Goal: Transaction & Acquisition: Book appointment/travel/reservation

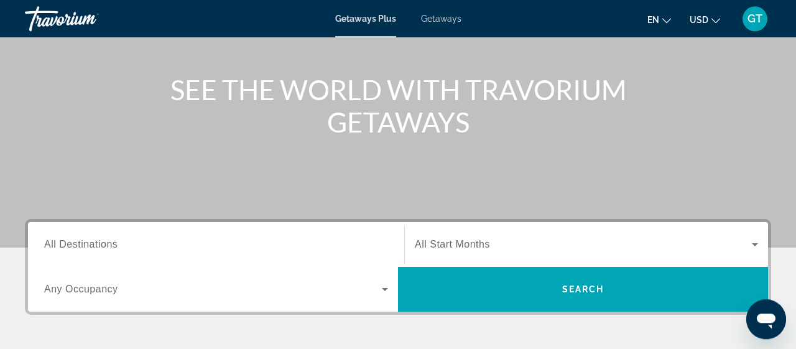
scroll to position [162, 0]
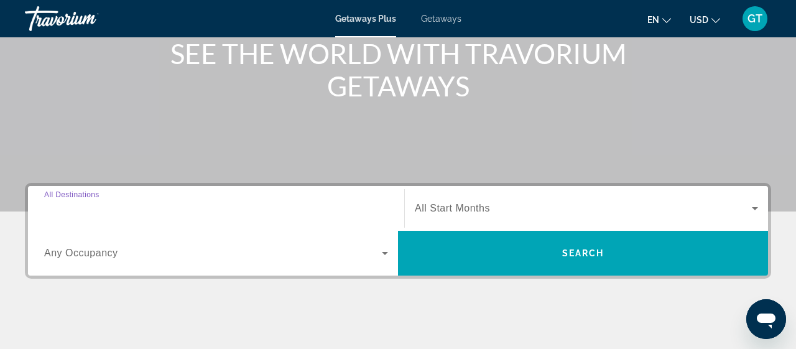
click at [130, 209] on input "Destination All Destinations" at bounding box center [216, 209] width 344 height 15
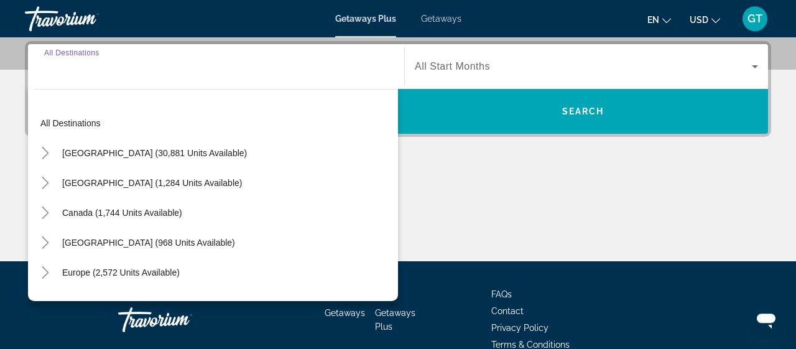
scroll to position [304, 0]
click at [45, 177] on icon "Toggle Mexico (1,284 units available)" at bounding box center [45, 183] width 12 height 12
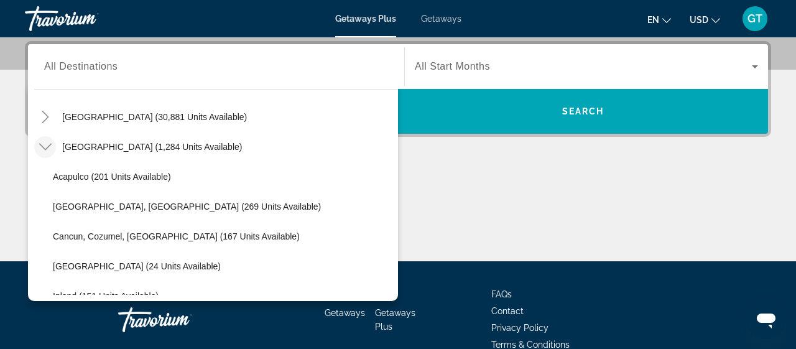
scroll to position [72, 0]
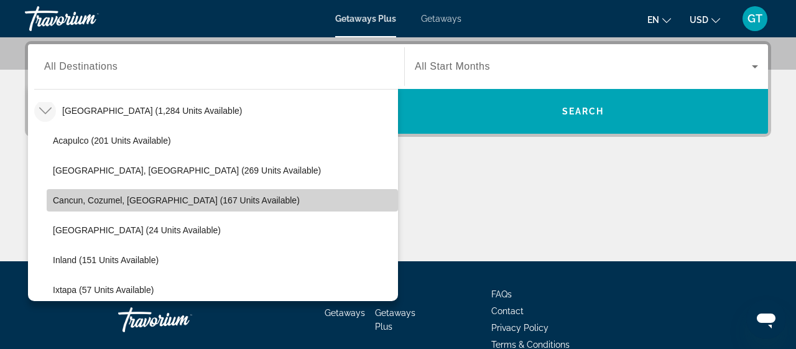
click at [163, 203] on span "Cancun, Cozumel, [GEOGRAPHIC_DATA] (167 units available)" at bounding box center [176, 200] width 247 height 10
type input "**********"
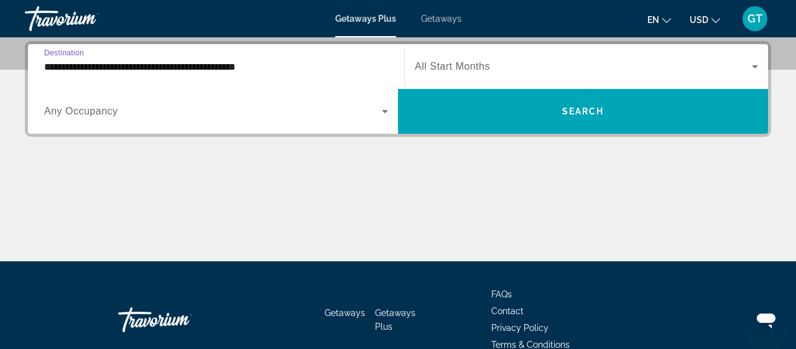
click at [320, 66] on input "**********" at bounding box center [216, 67] width 344 height 15
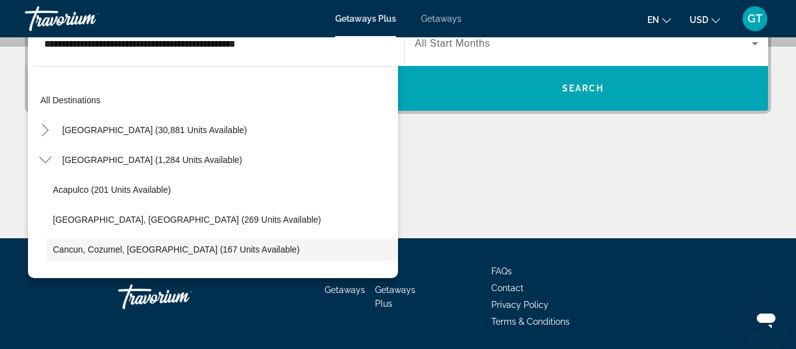
scroll to position [74, 0]
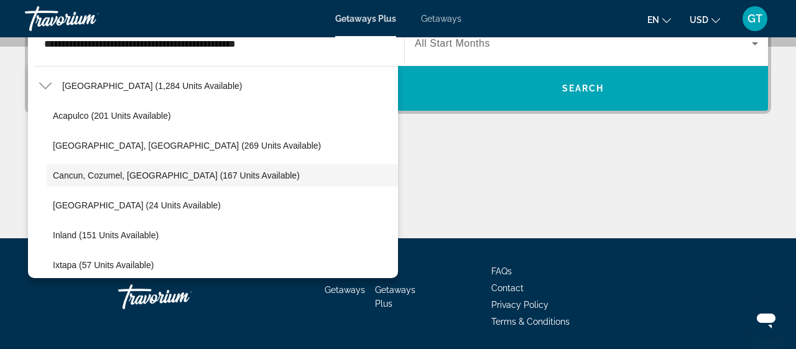
click at [496, 206] on div "Main content" at bounding box center [398, 191] width 746 height 93
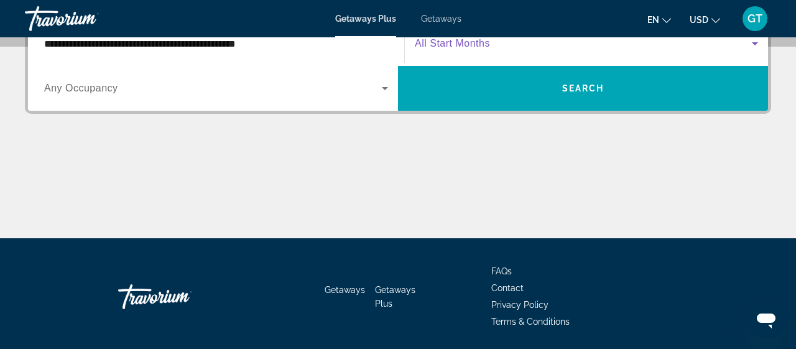
click at [430, 50] on span "Search widget" at bounding box center [583, 43] width 337 height 15
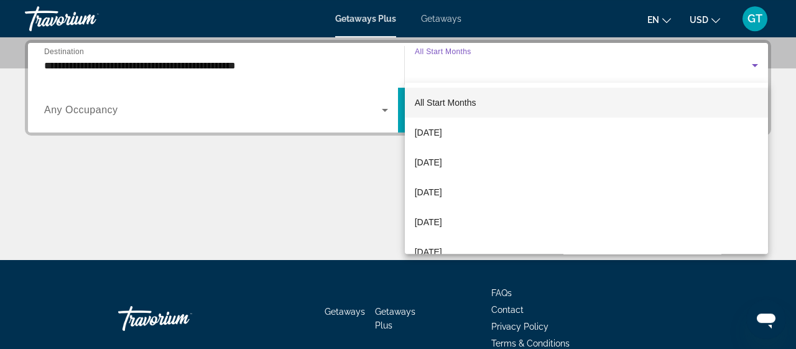
scroll to position [304, 0]
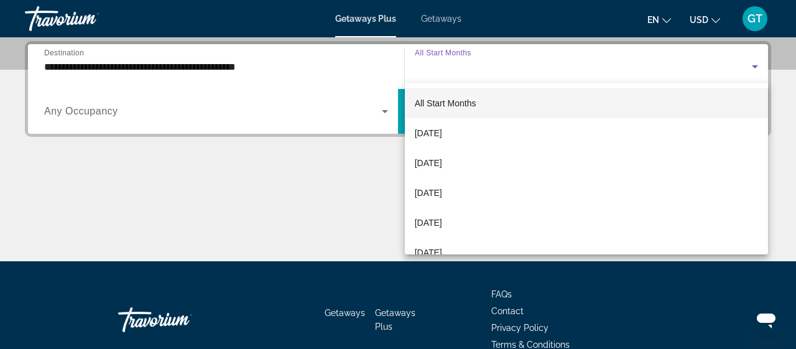
click at [120, 208] on div at bounding box center [398, 174] width 796 height 349
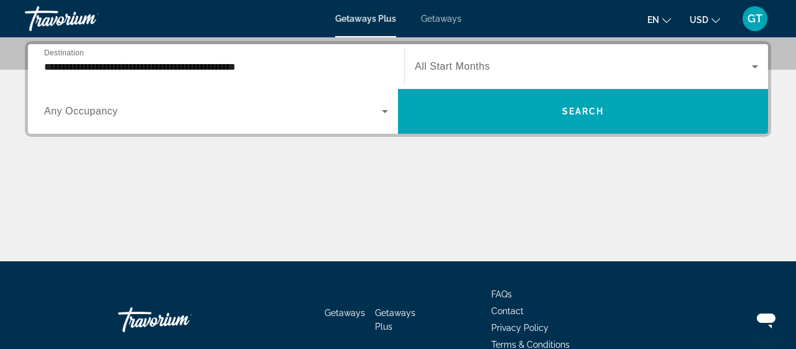
click at [120, 208] on div "Main content" at bounding box center [398, 214] width 746 height 93
click at [483, 76] on div "Search widget" at bounding box center [586, 66] width 343 height 35
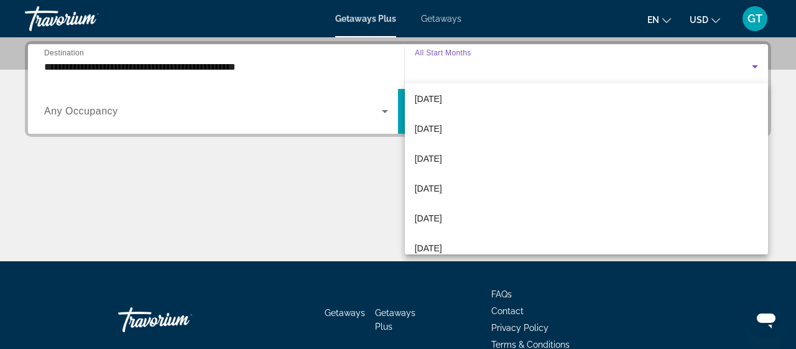
scroll to position [0, 0]
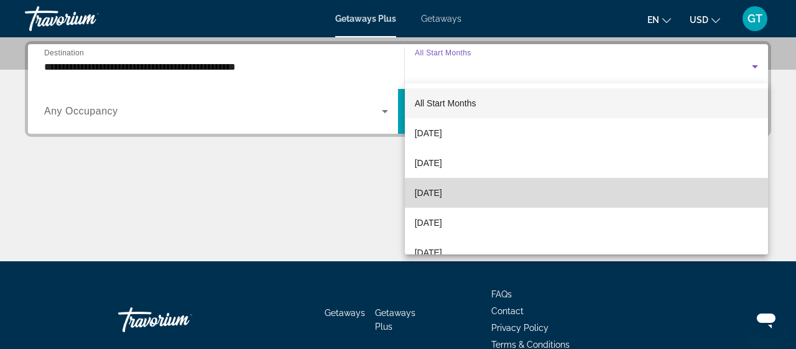
click at [442, 192] on span "[DATE]" at bounding box center [428, 192] width 27 height 15
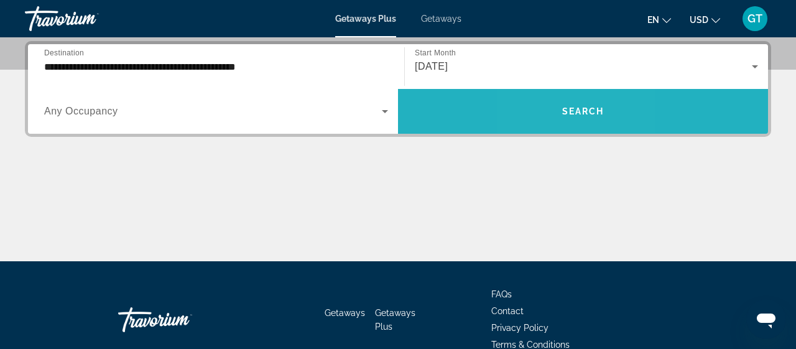
click at [555, 123] on span "Search widget" at bounding box center [583, 111] width 370 height 30
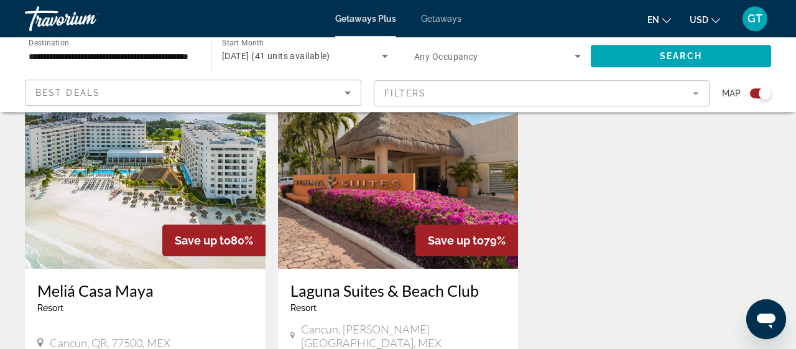
scroll to position [431, 0]
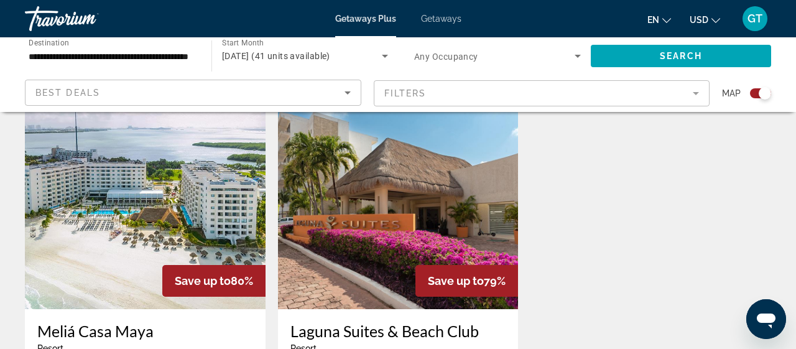
drag, startPoint x: 687, startPoint y: 152, endPoint x: 0, endPoint y: 233, distance: 691.9
click at [686, 154] on div "Save up to 80% Meliá Casa Maya Resort - This is an adults only resort Cancun, Q…" at bounding box center [398, 328] width 759 height 437
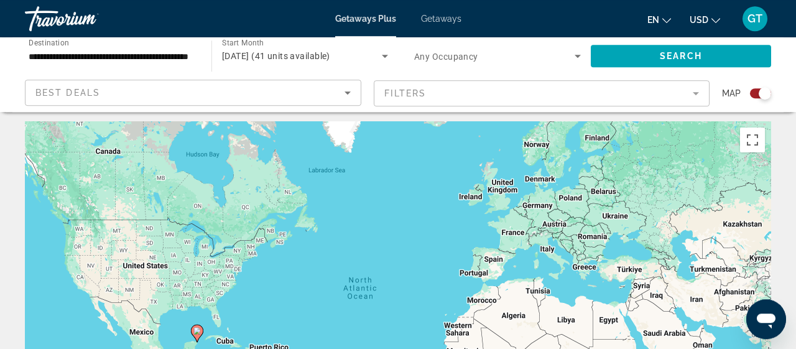
scroll to position [0, 0]
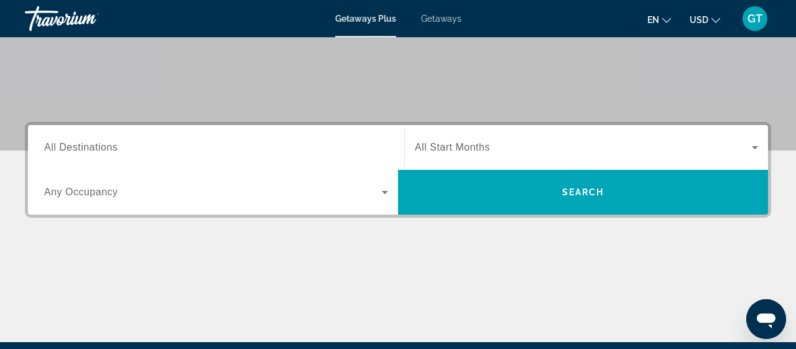
scroll to position [259, 0]
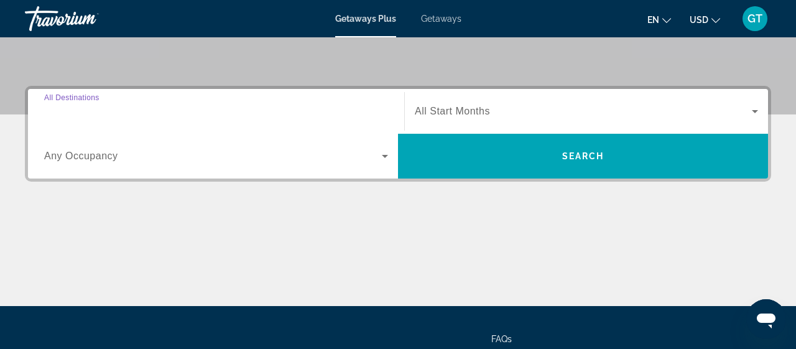
click at [133, 110] on input "Destination All Destinations" at bounding box center [216, 111] width 344 height 15
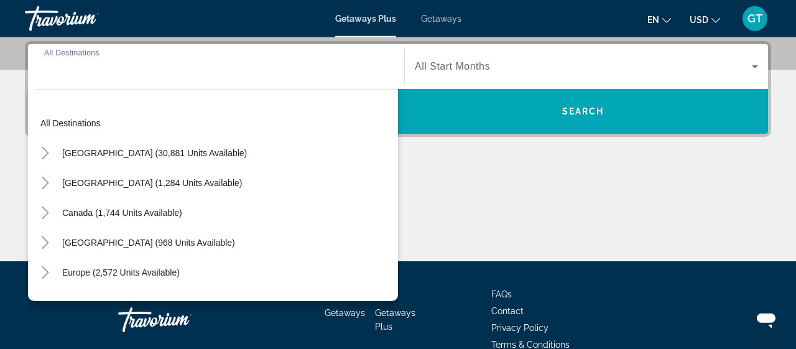
scroll to position [304, 0]
click at [44, 186] on icon "Toggle Mexico (1,284 units available)" at bounding box center [45, 183] width 7 height 12
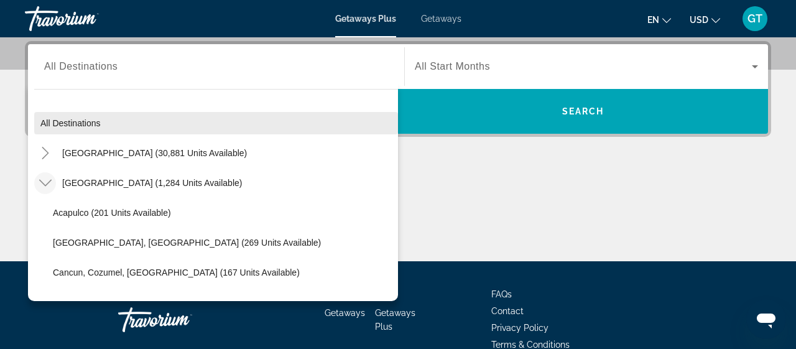
scroll to position [48, 0]
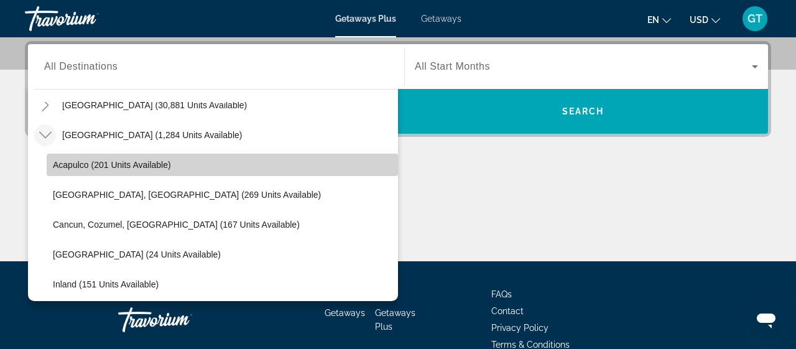
click at [77, 167] on span "Acapulco (201 units available)" at bounding box center [112, 165] width 118 height 10
type input "**********"
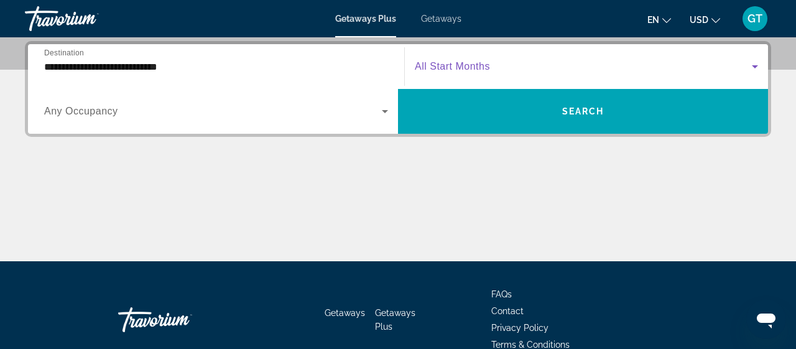
click at [756, 64] on icon "Search widget" at bounding box center [755, 66] width 15 height 15
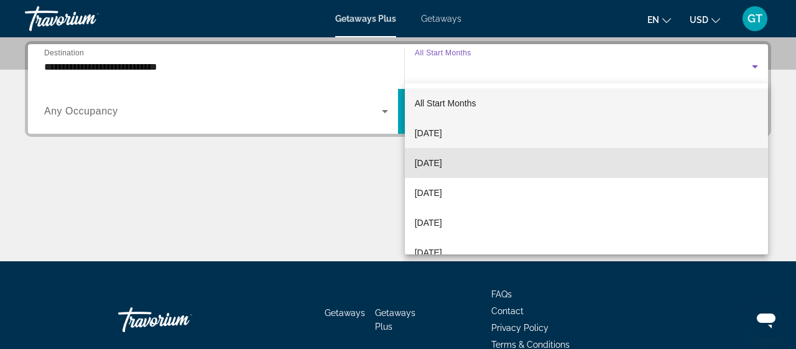
drag, startPoint x: 424, startPoint y: 160, endPoint x: 602, endPoint y: 70, distance: 199.7
click at [488, 129] on div "All Start Months [DATE] [DATE] [DATE] [DATE] [DATE] [DATE] [DATE] [DATE] [DATE]…" at bounding box center [587, 168] width 364 height 171
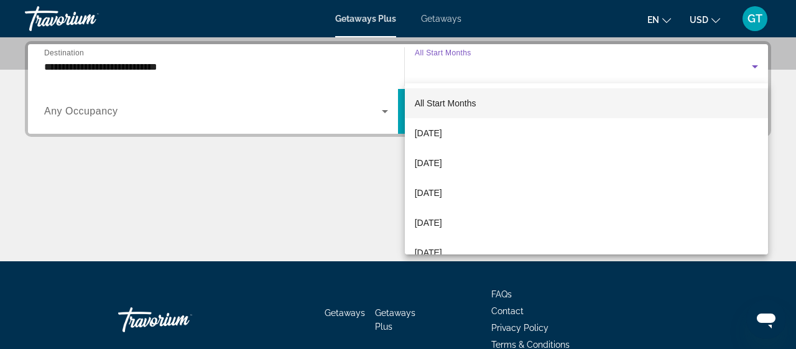
click at [387, 108] on div at bounding box center [398, 174] width 796 height 349
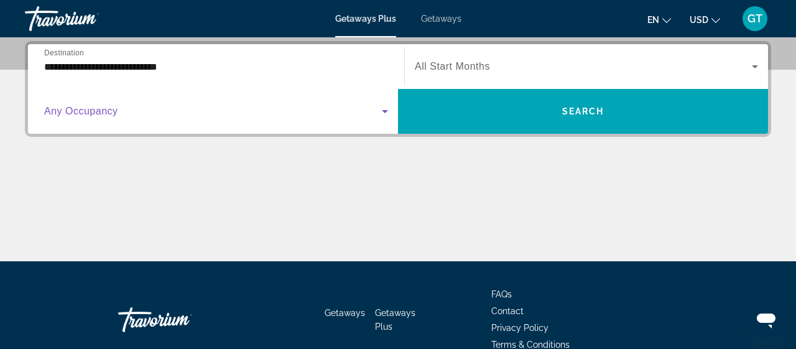
click at [177, 111] on span "Search widget" at bounding box center [213, 111] width 338 height 15
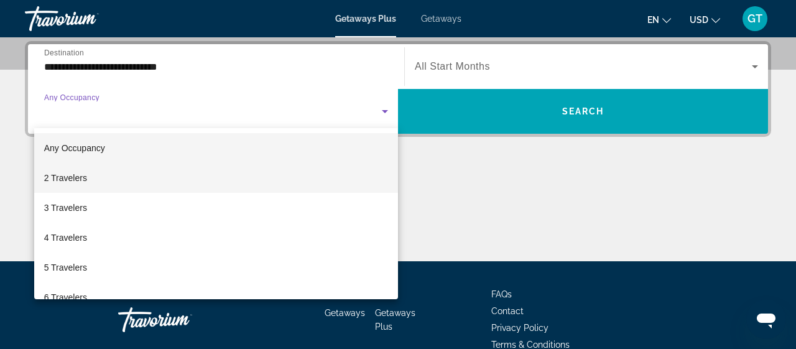
click at [58, 177] on span "2 Travelers" at bounding box center [65, 177] width 43 height 15
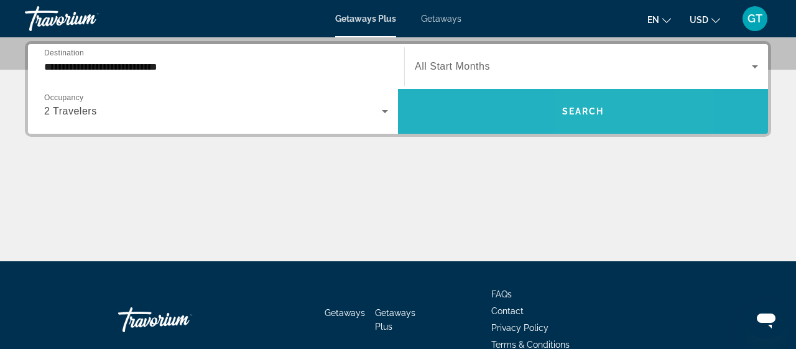
click at [591, 111] on span "Search" at bounding box center [583, 111] width 42 height 10
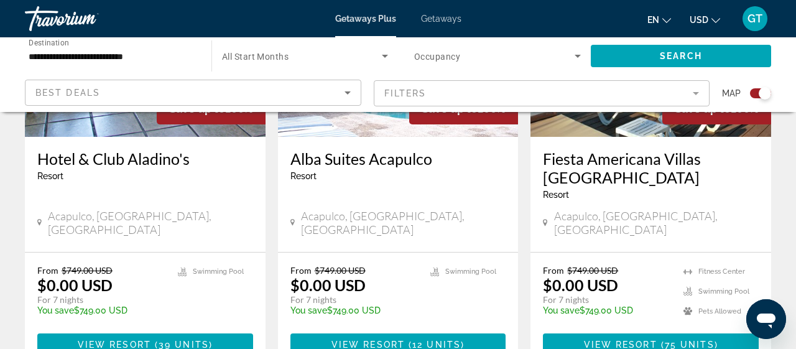
scroll to position [647, 0]
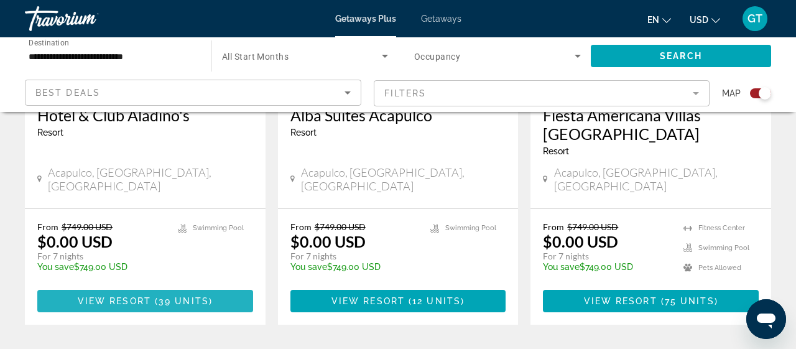
click at [131, 296] on span "View Resort" at bounding box center [114, 301] width 73 height 10
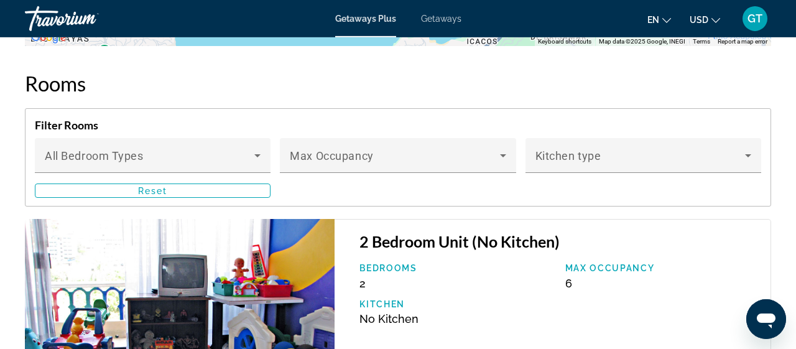
scroll to position [2199, 0]
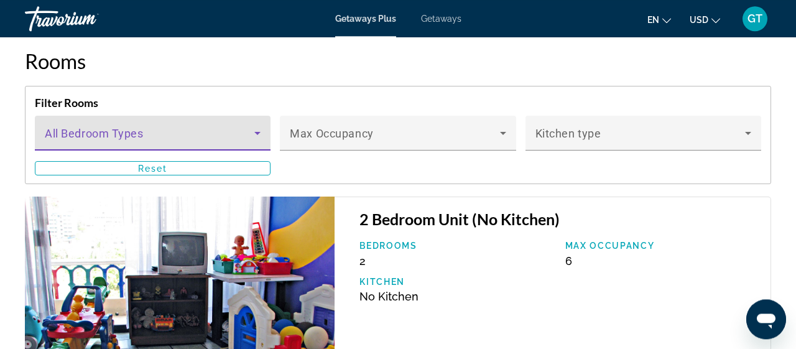
click at [254, 126] on icon "Main content" at bounding box center [257, 133] width 15 height 15
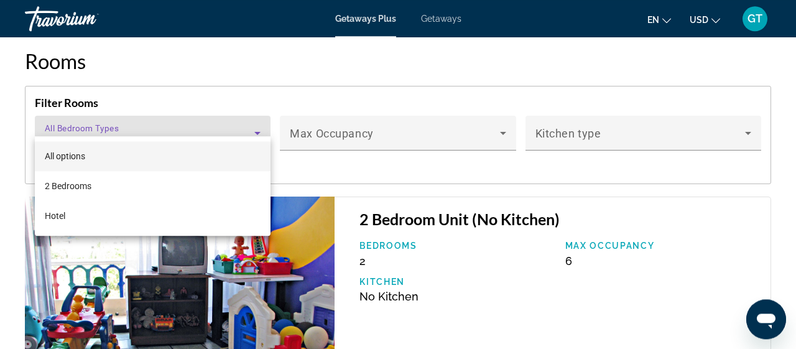
click at [767, 204] on div at bounding box center [398, 174] width 796 height 349
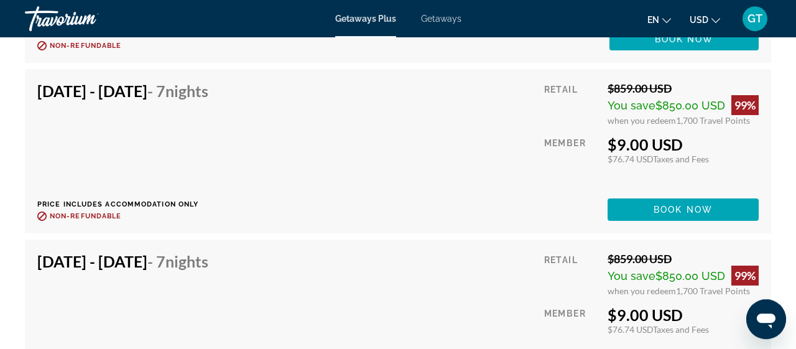
scroll to position [2932, 0]
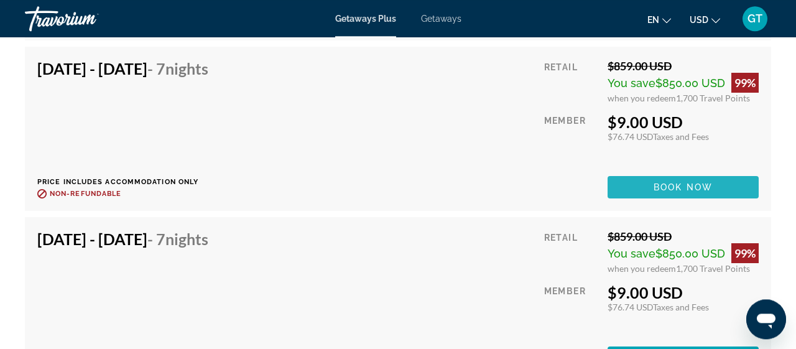
click at [679, 182] on span "Book now" at bounding box center [683, 187] width 59 height 10
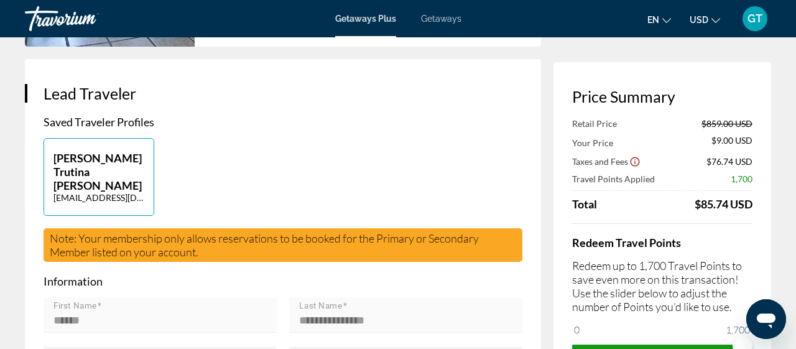
scroll to position [43, 0]
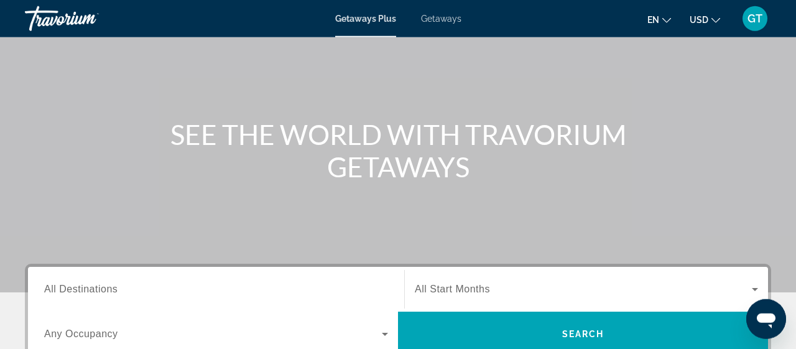
scroll to position [215, 0]
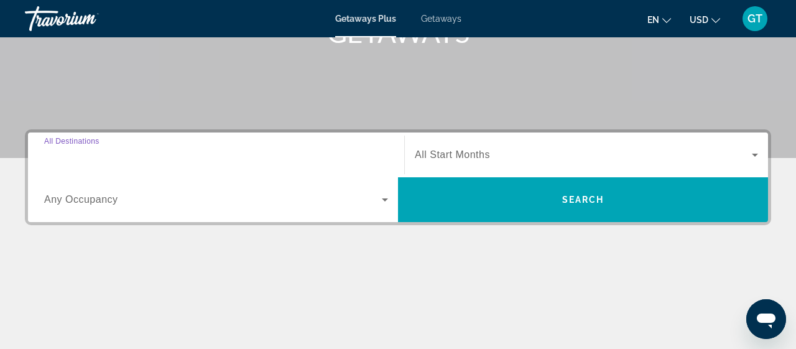
click at [156, 155] on input "Destination All Destinations" at bounding box center [216, 155] width 344 height 15
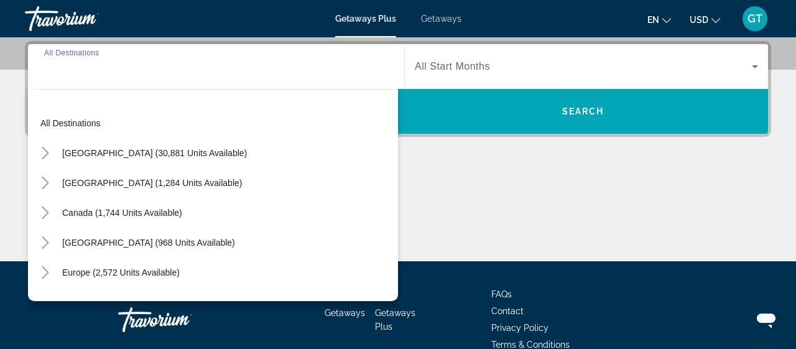
scroll to position [304, 0]
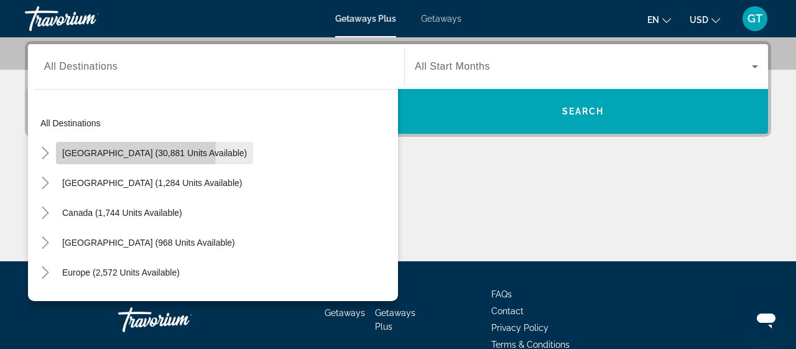
click at [89, 151] on span "[GEOGRAPHIC_DATA] (30,881 units available)" at bounding box center [154, 153] width 185 height 10
type input "**********"
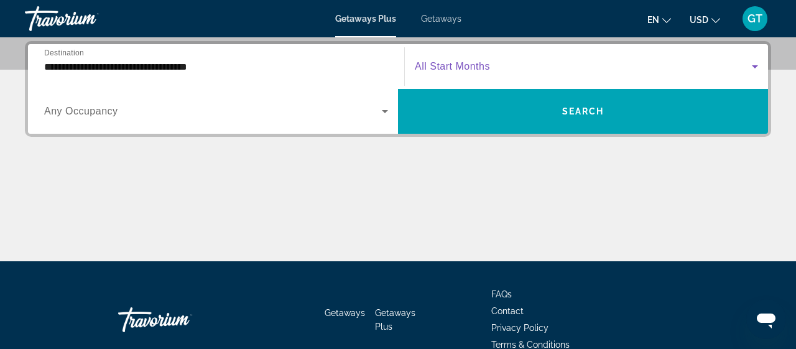
click at [753, 67] on icon "Search widget" at bounding box center [755, 66] width 15 height 15
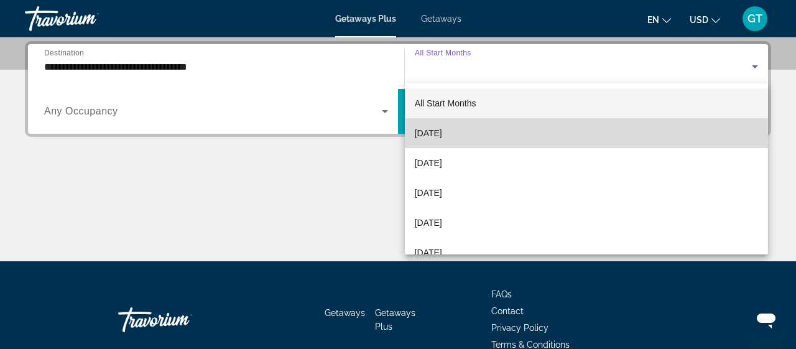
click at [431, 136] on span "[DATE]" at bounding box center [428, 133] width 27 height 15
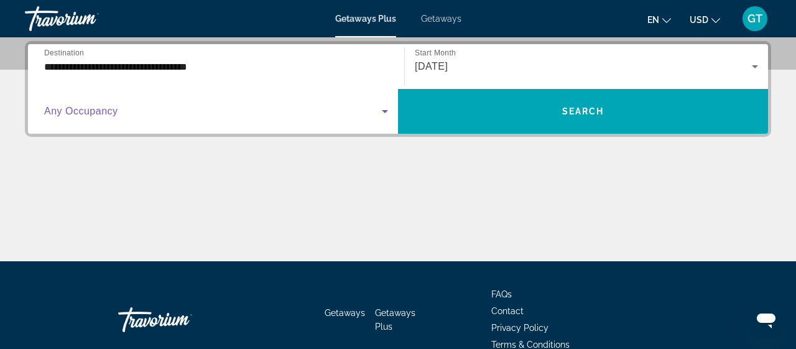
click at [383, 110] on icon "Search widget" at bounding box center [385, 111] width 15 height 15
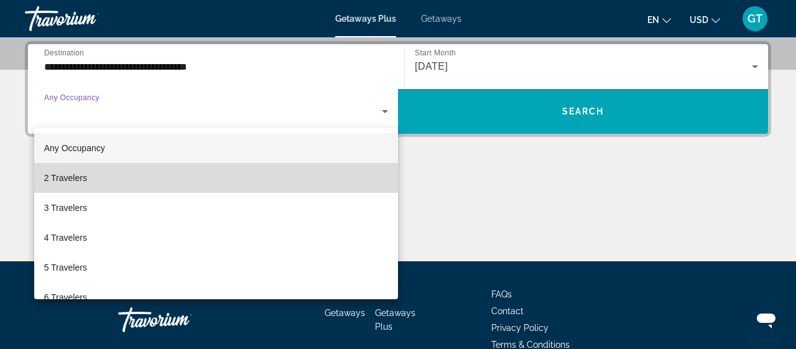
click at [71, 178] on span "2 Travelers" at bounding box center [65, 177] width 43 height 15
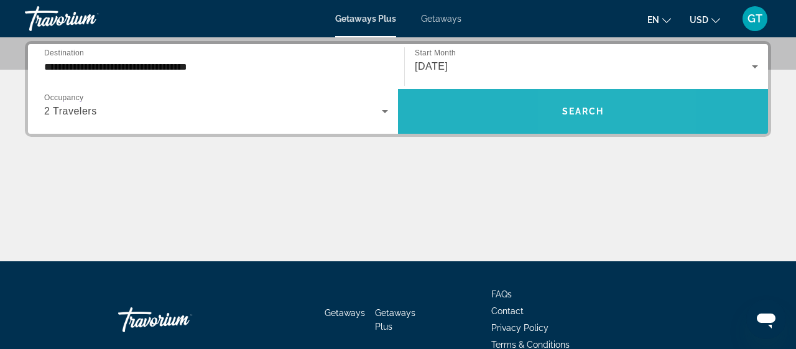
click at [575, 112] on span "Search" at bounding box center [583, 111] width 42 height 10
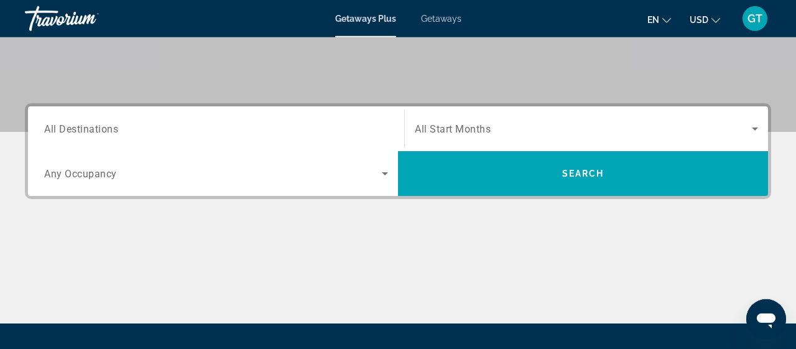
scroll to position [259, 0]
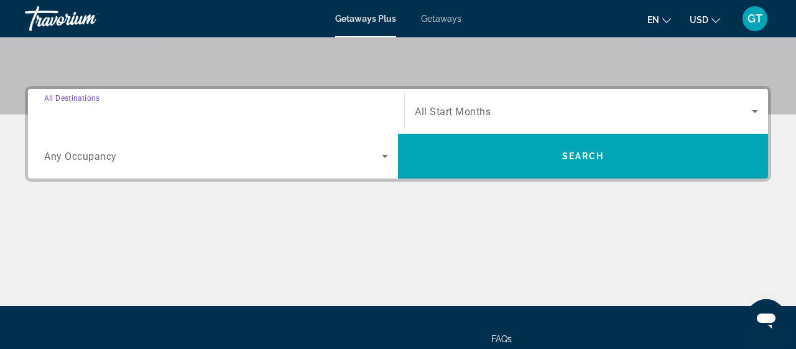
click at [129, 112] on input "Destination All Destinations" at bounding box center [216, 111] width 344 height 15
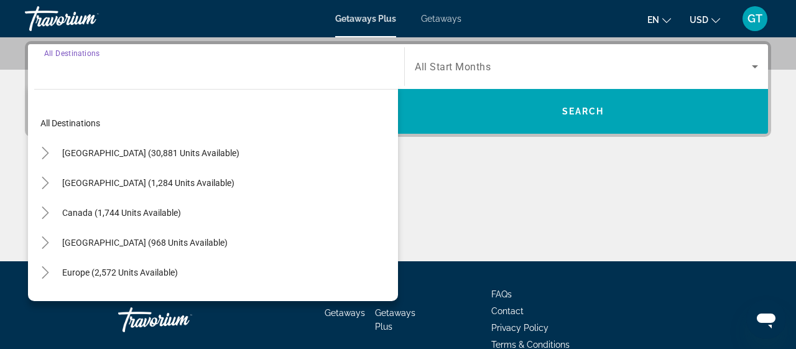
scroll to position [304, 0]
click at [42, 160] on mat-icon "Toggle United States (30,881 units available)" at bounding box center [45, 153] width 22 height 22
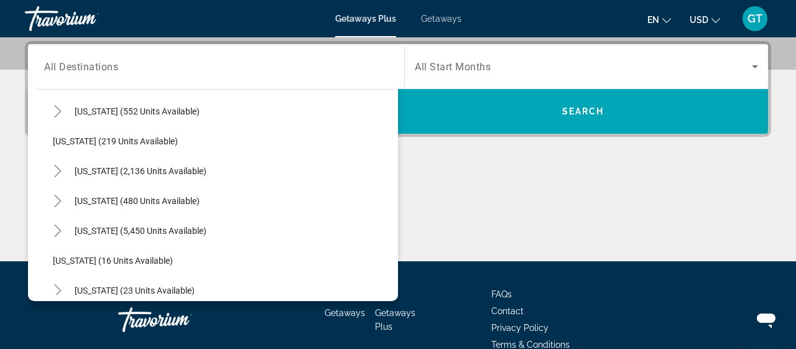
scroll to position [96, 0]
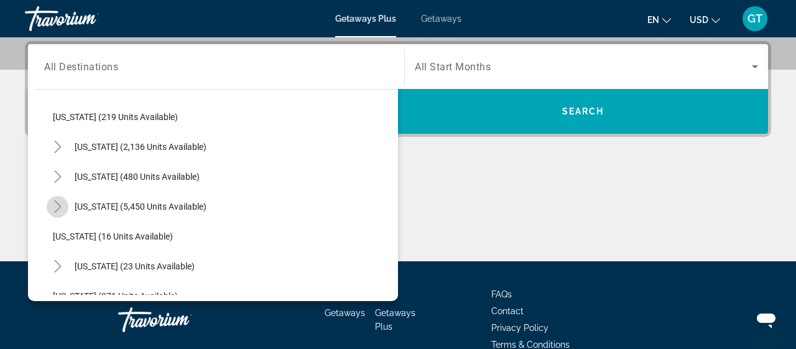
click at [57, 203] on icon "Toggle Florida (5,450 units available)" at bounding box center [58, 206] width 12 height 12
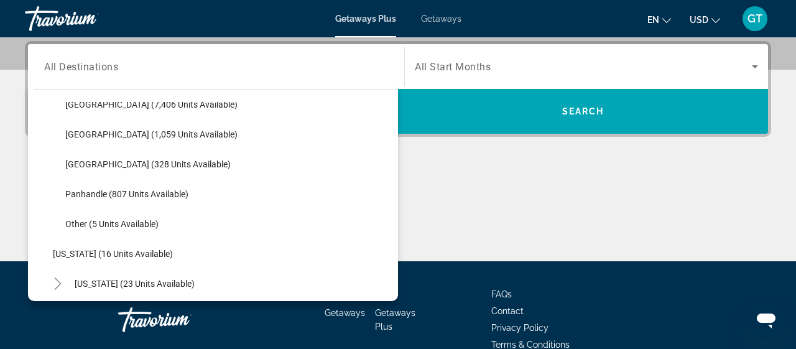
scroll to position [240, 0]
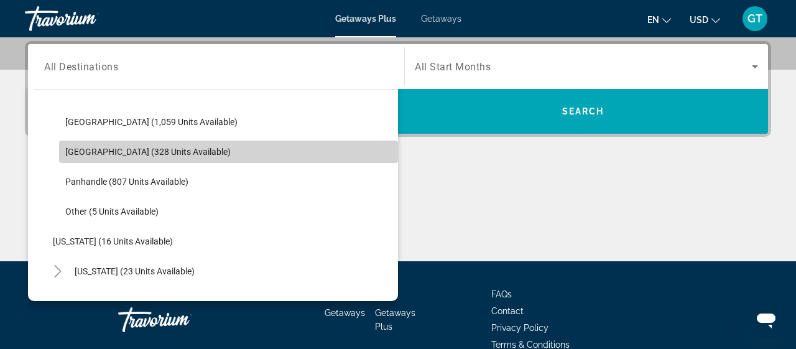
click at [100, 152] on span "West Coast (328 units available)" at bounding box center [147, 152] width 165 height 10
type input "**********"
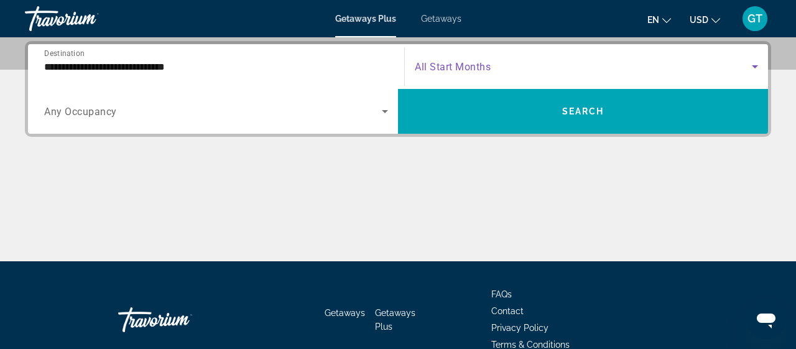
click at [758, 65] on icon "Search widget" at bounding box center [755, 66] width 15 height 15
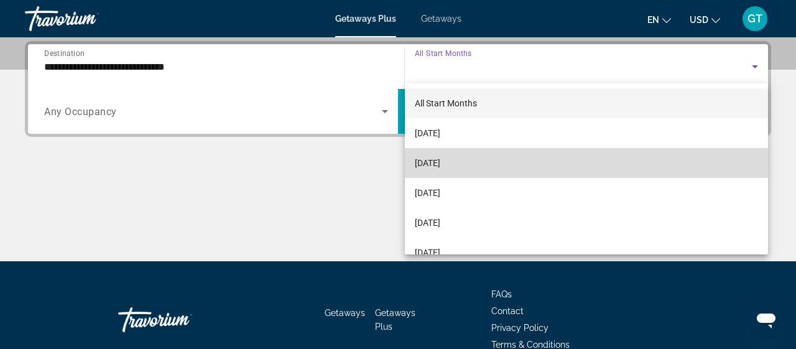
click at [427, 165] on span "[DATE]" at bounding box center [427, 162] width 25 height 15
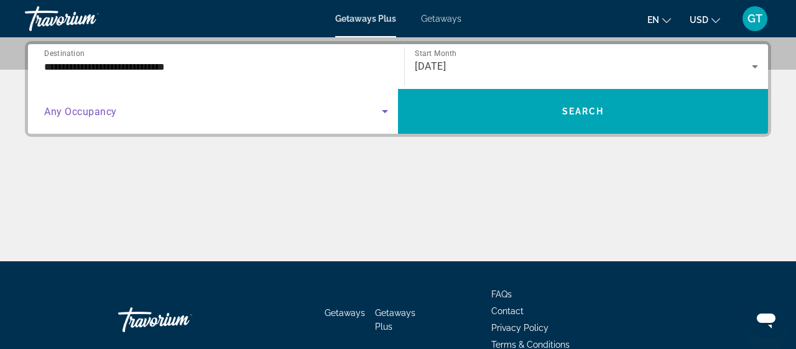
click at [384, 108] on icon "Search widget" at bounding box center [385, 111] width 15 height 15
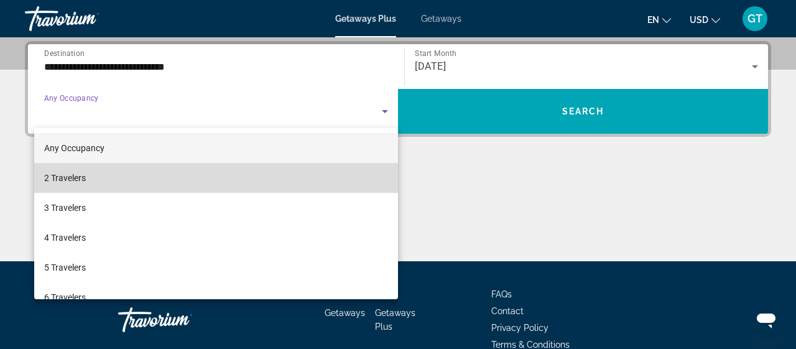
click at [57, 182] on span "2 Travelers" at bounding box center [65, 177] width 42 height 15
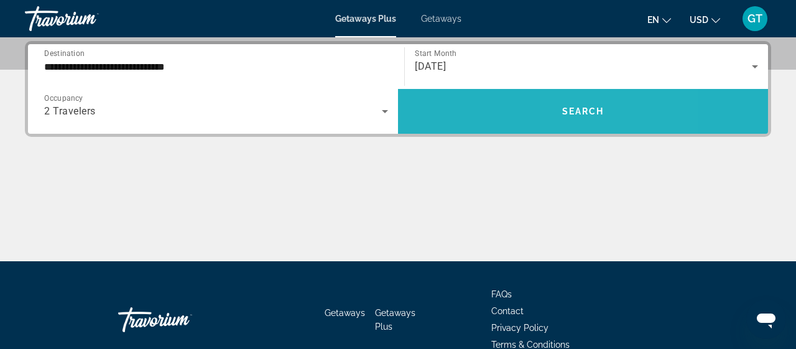
click at [575, 111] on span "Search" at bounding box center [583, 111] width 42 height 10
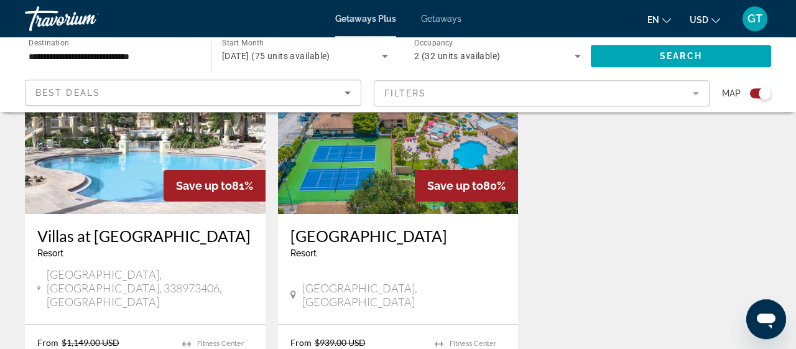
scroll to position [1035, 0]
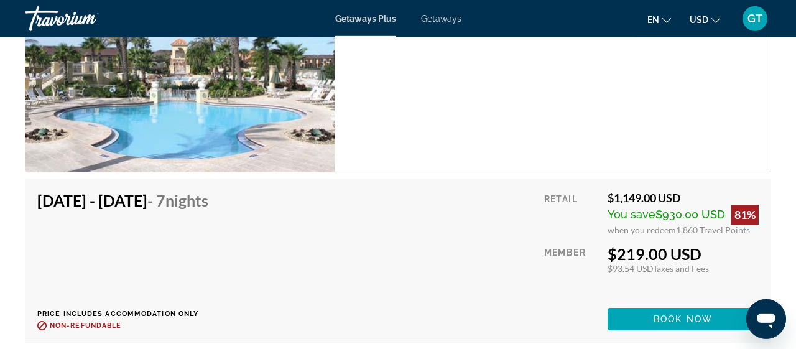
scroll to position [2026, 0]
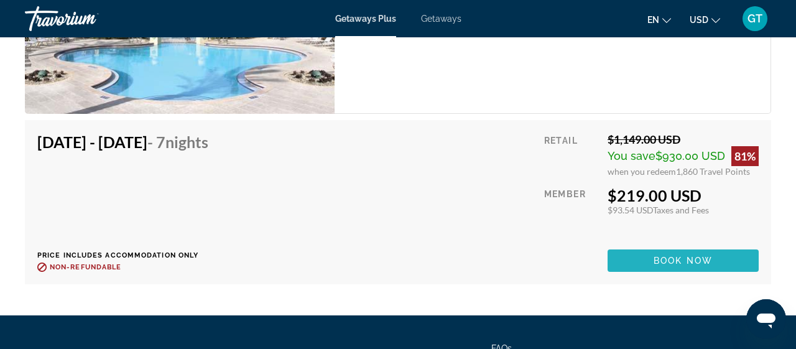
click at [679, 256] on span "Book now" at bounding box center [683, 261] width 59 height 10
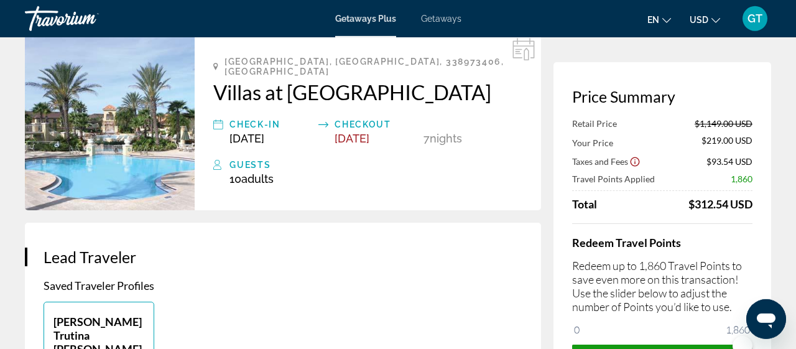
scroll to position [86, 0]
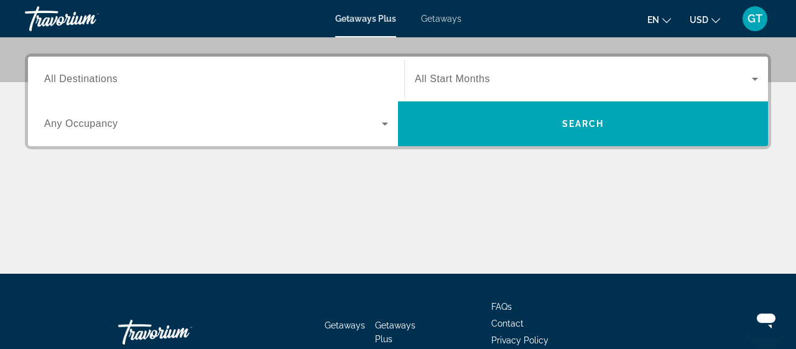
scroll to position [302, 0]
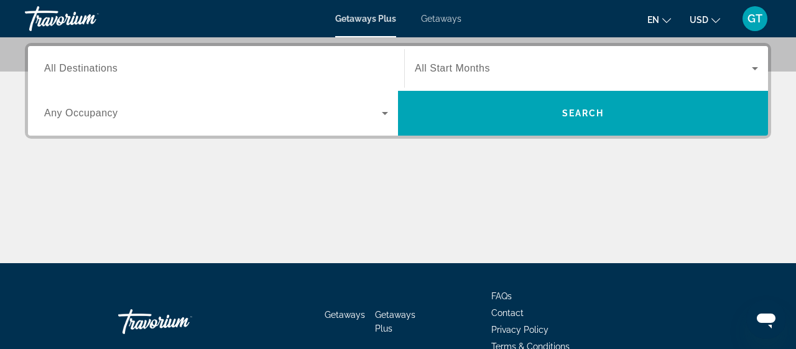
click at [132, 58] on div "Search widget" at bounding box center [216, 68] width 344 height 35
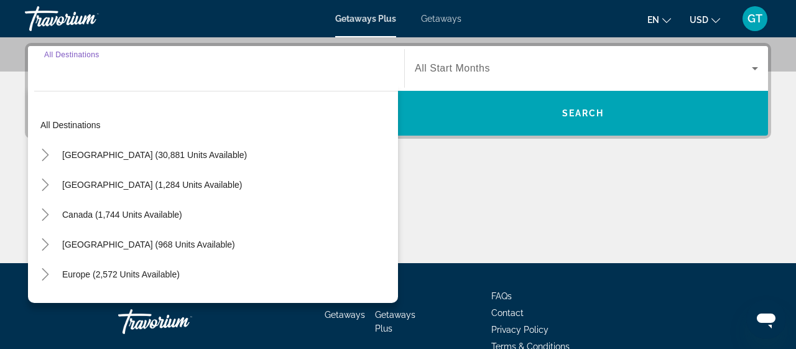
scroll to position [304, 0]
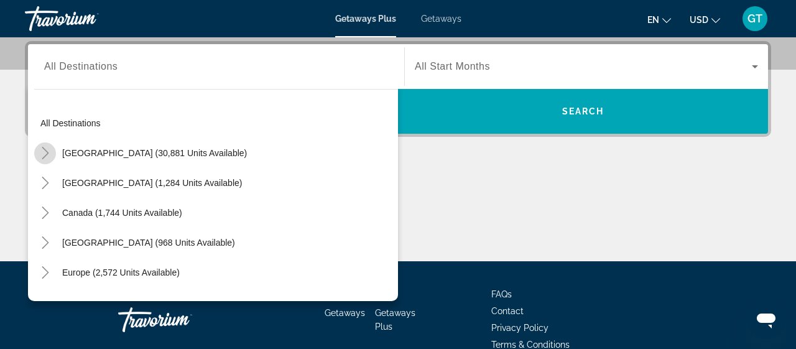
click at [45, 148] on icon "Toggle United States (30,881 units available)" at bounding box center [45, 153] width 12 height 12
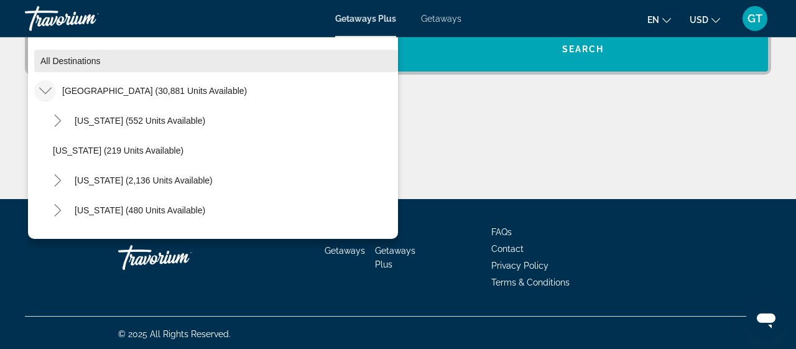
scroll to position [367, 0]
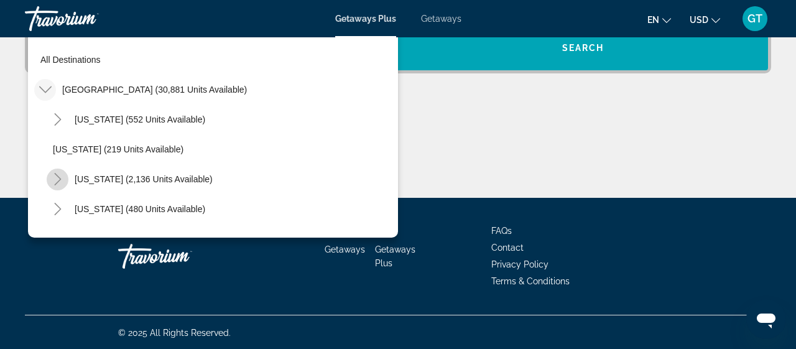
click at [58, 180] on icon "Toggle California (2,136 units available)" at bounding box center [57, 179] width 7 height 12
click at [54, 177] on icon "Toggle California (2,136 units available)" at bounding box center [58, 179] width 12 height 12
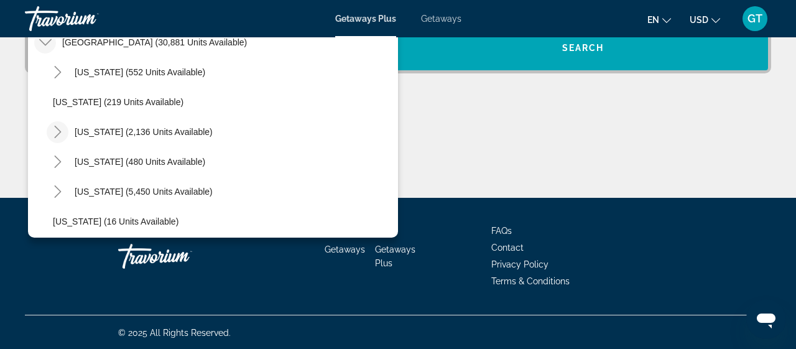
scroll to position [48, 0]
click at [55, 125] on icon "Toggle California (2,136 units available)" at bounding box center [58, 131] width 12 height 12
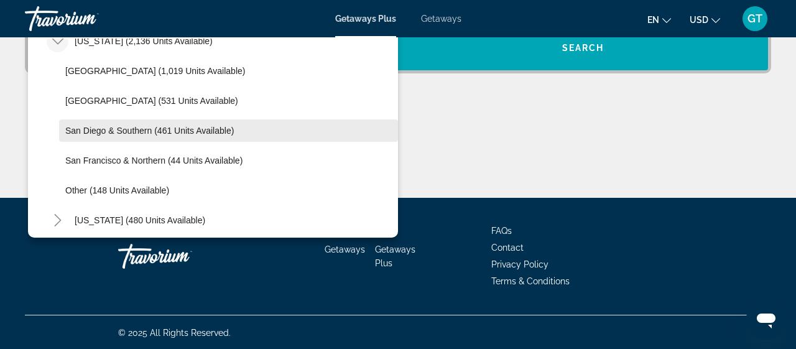
scroll to position [144, 0]
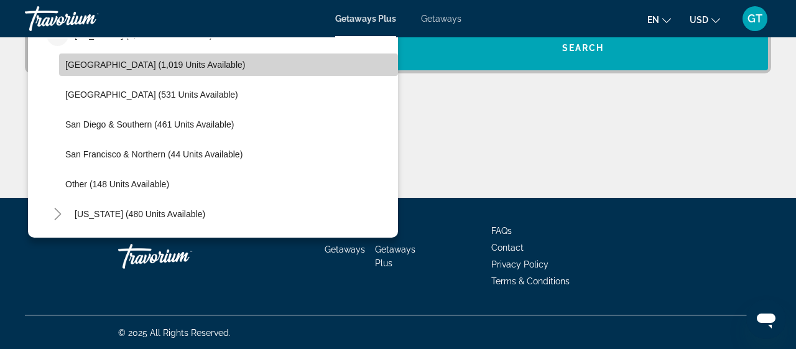
click at [108, 67] on span "[GEOGRAPHIC_DATA] (1,019 units available)" at bounding box center [155, 65] width 180 height 10
type input "**********"
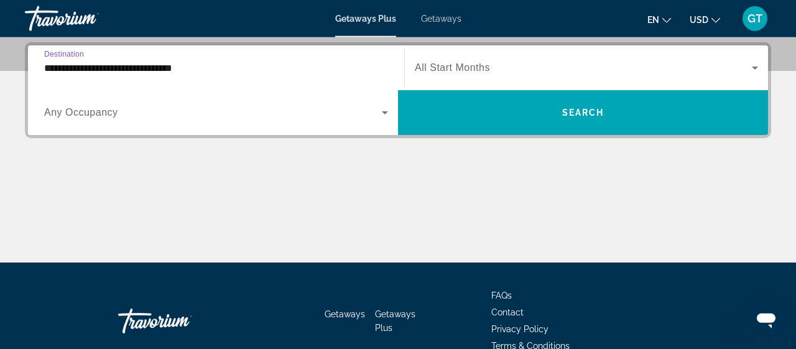
scroll to position [304, 0]
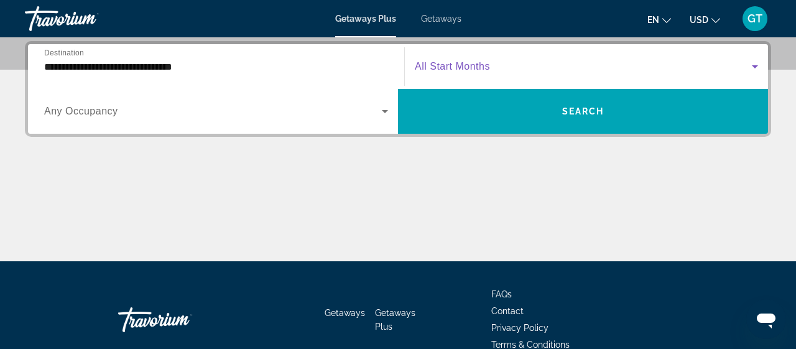
click at [756, 67] on icon "Search widget" at bounding box center [755, 66] width 15 height 15
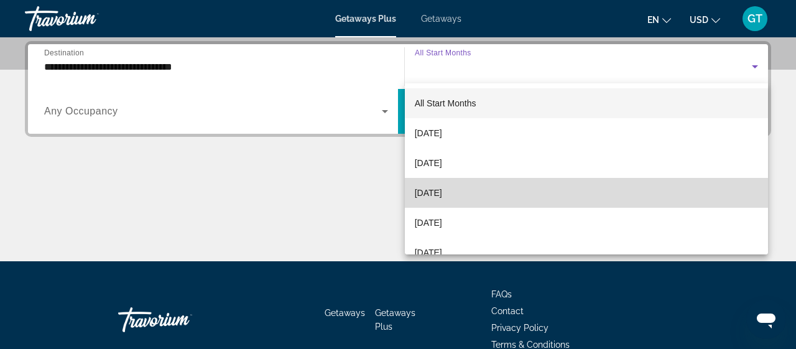
click at [442, 197] on span "[DATE]" at bounding box center [428, 192] width 27 height 15
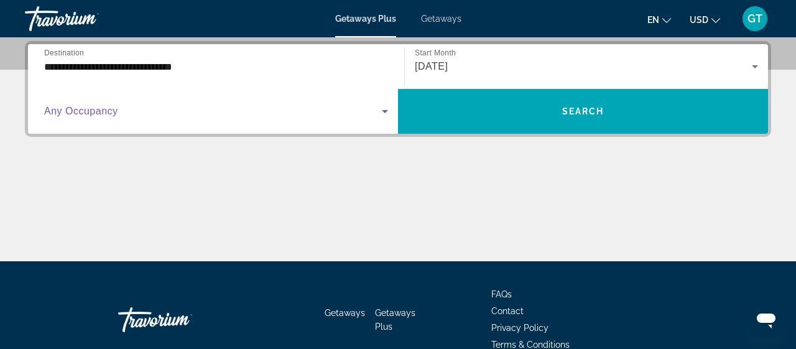
click at [167, 113] on span "Search widget" at bounding box center [213, 111] width 338 height 15
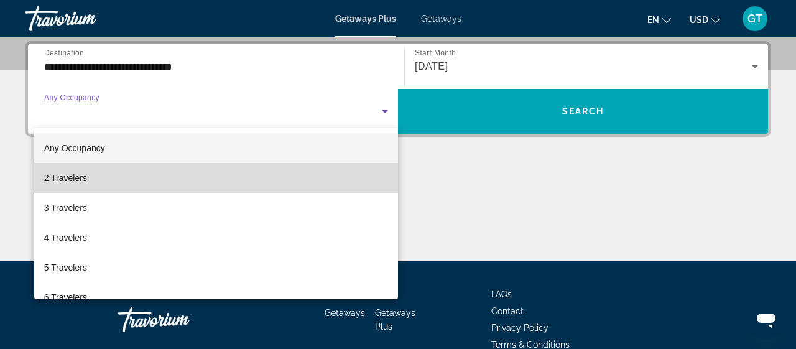
click at [75, 179] on span "2 Travelers" at bounding box center [65, 177] width 43 height 15
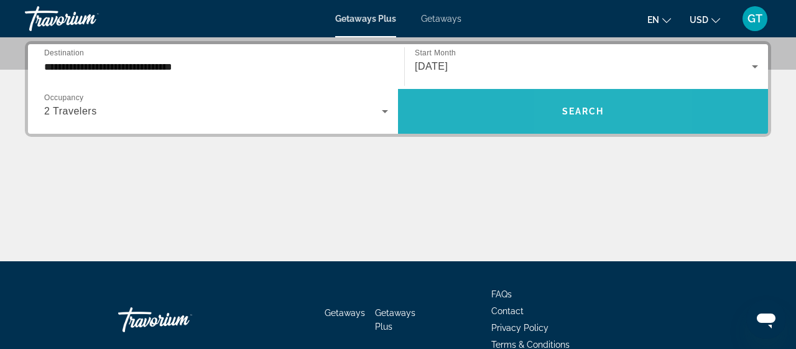
click at [573, 107] on span "Search" at bounding box center [583, 111] width 42 height 10
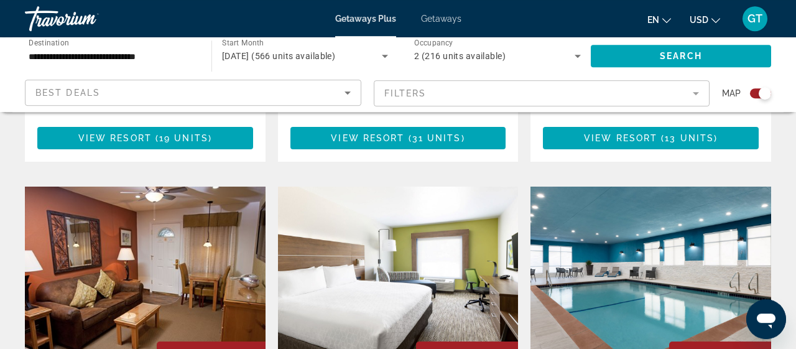
scroll to position [1121, 0]
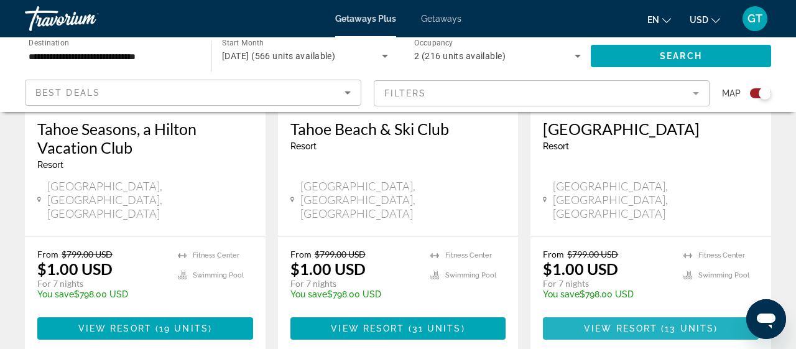
click at [636, 323] on span "View Resort" at bounding box center [620, 328] width 73 height 10
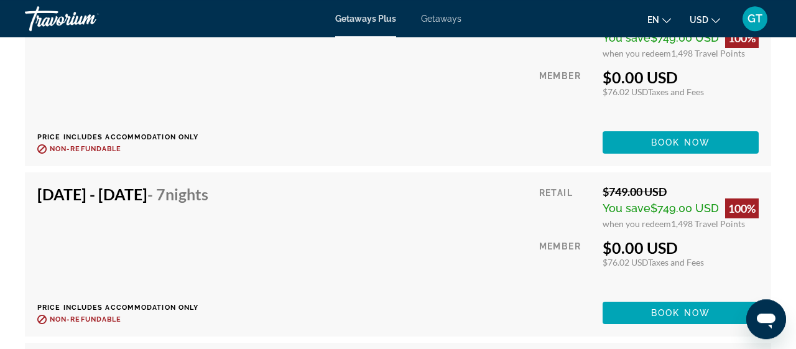
scroll to position [2717, 0]
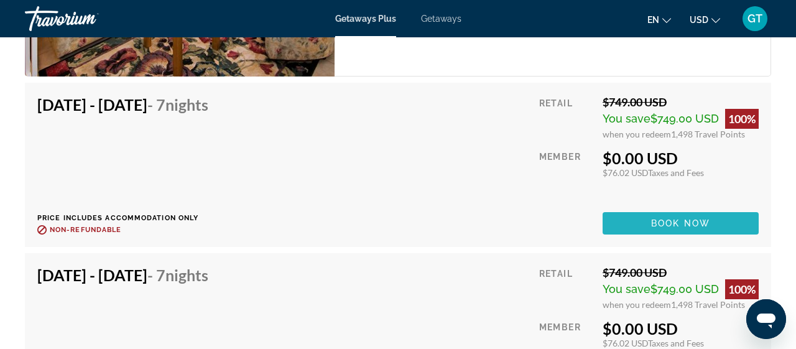
click at [683, 210] on span "Main content" at bounding box center [681, 223] width 156 height 30
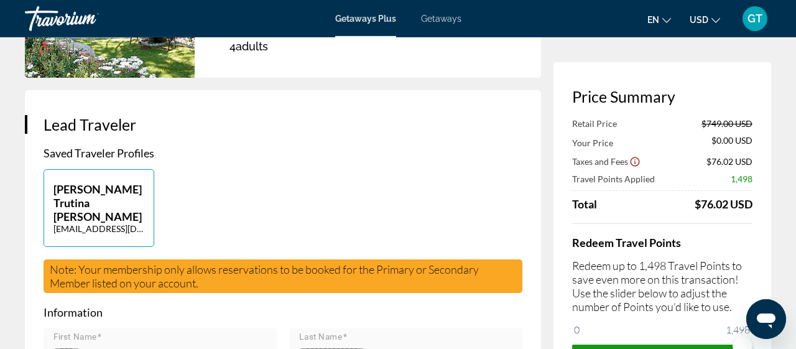
scroll to position [215, 0]
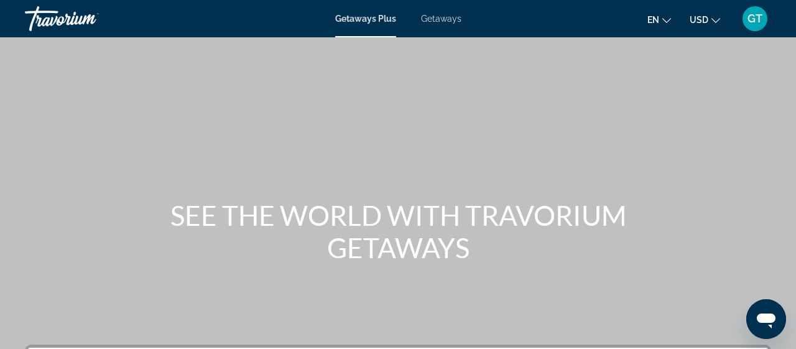
click at [446, 24] on span "Getaways" at bounding box center [441, 19] width 40 height 10
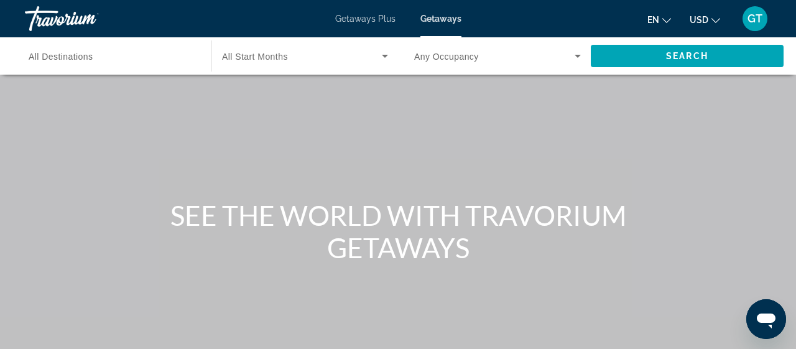
click at [65, 58] on span "All Destinations" at bounding box center [61, 57] width 65 height 10
click at [65, 58] on input "Destination All Destinations" at bounding box center [112, 56] width 167 height 15
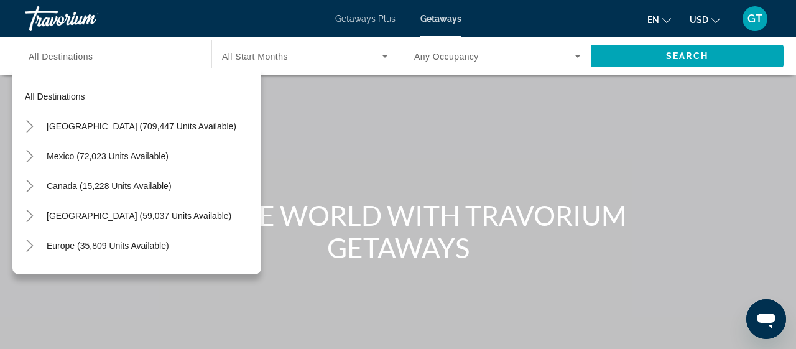
click at [363, 18] on span "Getaways Plus" at bounding box center [365, 19] width 60 height 10
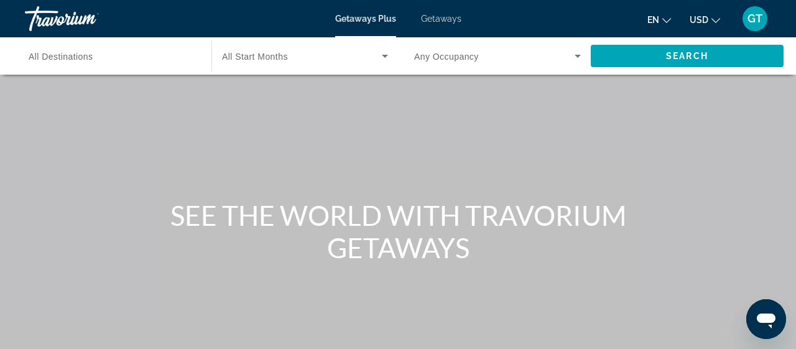
click at [39, 53] on span "All Destinations" at bounding box center [61, 57] width 65 height 10
click at [39, 53] on input "Destination All Destinations" at bounding box center [112, 56] width 167 height 15
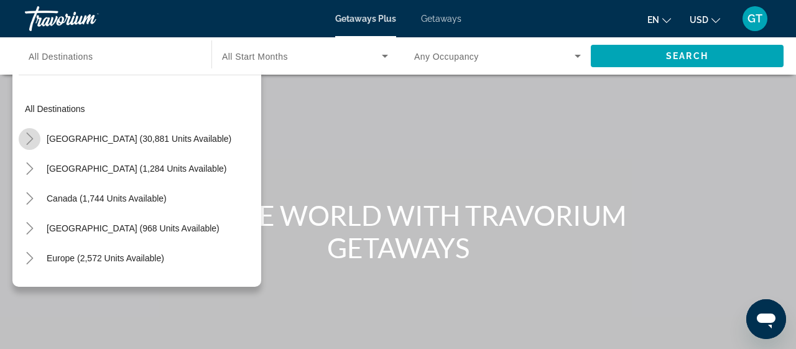
click at [30, 141] on icon "Toggle United States (30,881 units available)" at bounding box center [29, 138] width 7 height 12
click at [28, 134] on icon "Toggle United States (30,881 units available)" at bounding box center [30, 138] width 12 height 12
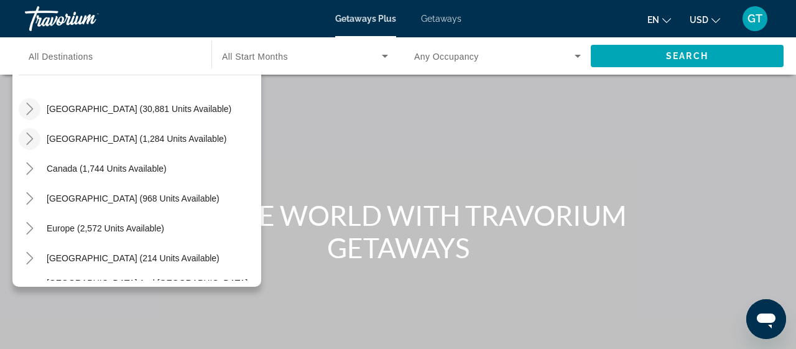
scroll to position [41, 0]
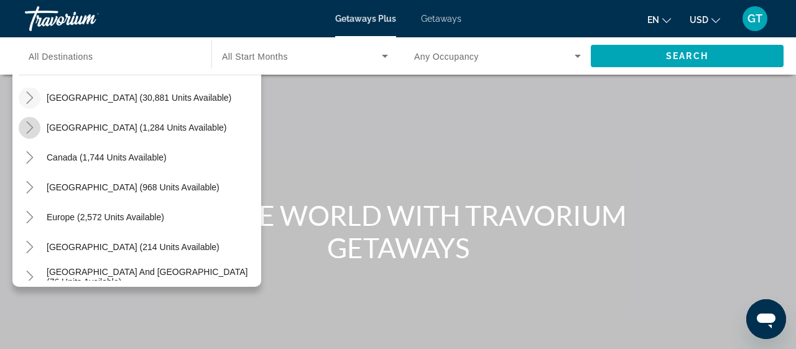
click at [29, 128] on icon "Toggle Mexico (1,284 units available)" at bounding box center [30, 127] width 12 height 12
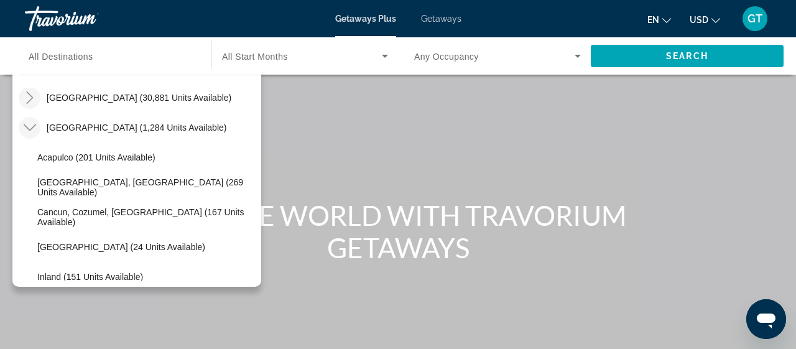
click at [27, 96] on icon "Toggle United States (30,881 units available)" at bounding box center [30, 97] width 12 height 12
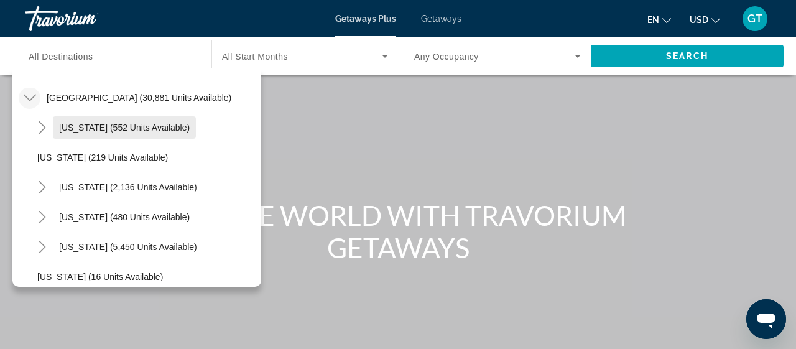
scroll to position [83, 0]
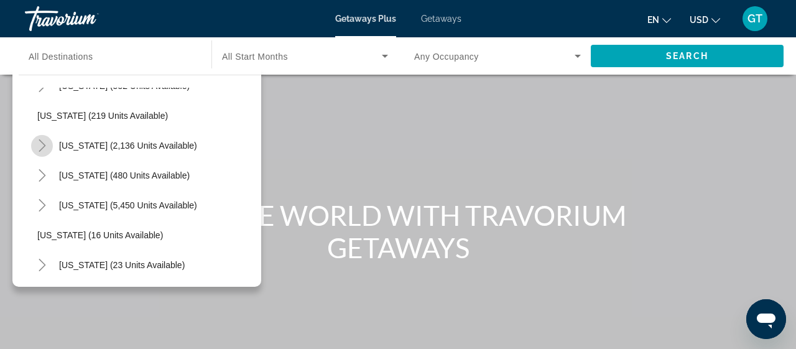
click at [41, 146] on icon "Toggle California (2,136 units available)" at bounding box center [42, 145] width 12 height 12
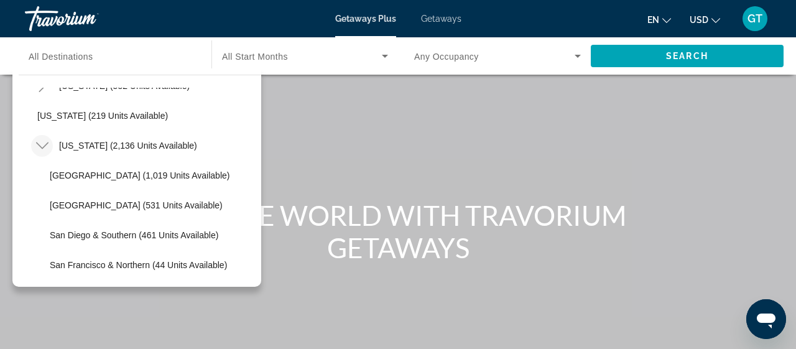
click at [87, 199] on button "[GEOGRAPHIC_DATA] (531 units available)" at bounding box center [153, 205] width 218 height 22
type input "**********"
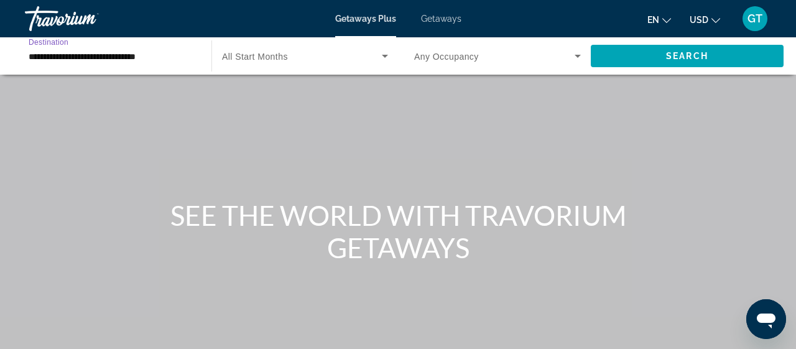
click at [274, 61] on span "Search widget" at bounding box center [302, 56] width 160 height 15
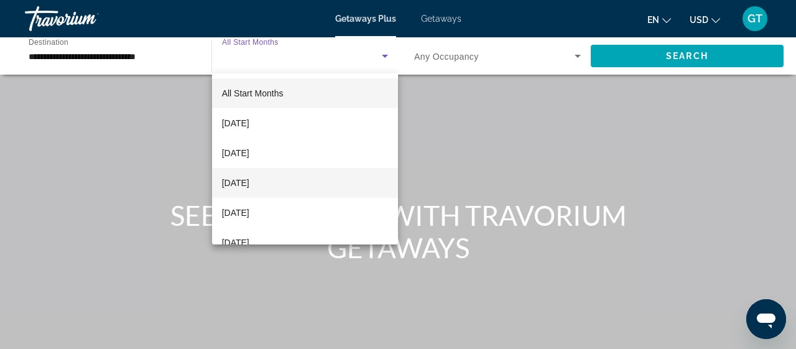
scroll to position [219, 0]
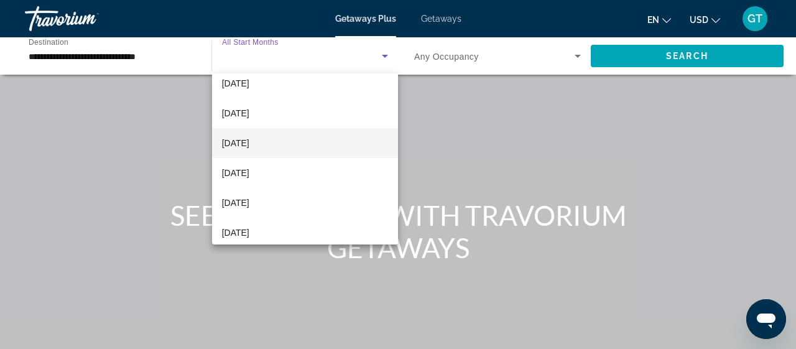
click at [246, 146] on span "[DATE]" at bounding box center [235, 143] width 27 height 15
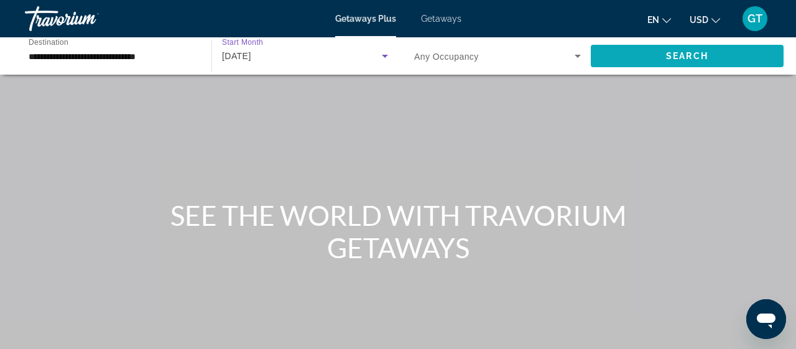
click at [674, 58] on span "Search" at bounding box center [687, 56] width 42 height 10
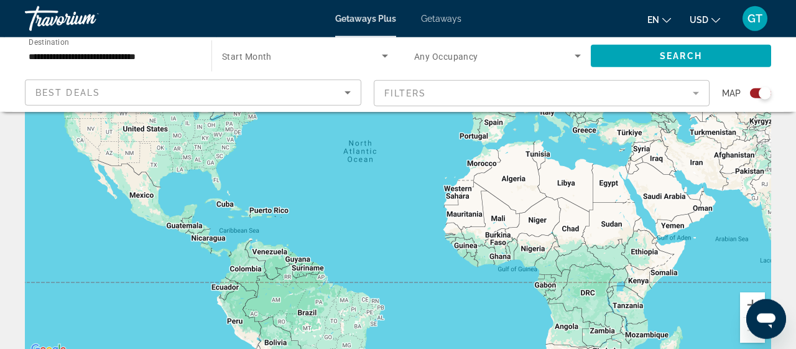
scroll to position [126, 0]
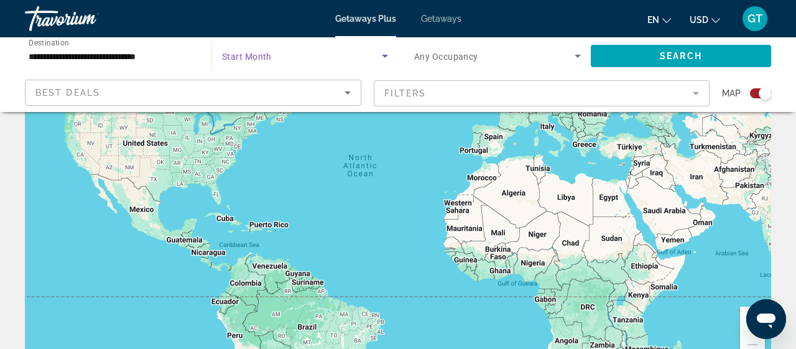
click at [272, 56] on span "Search widget" at bounding box center [302, 56] width 160 height 15
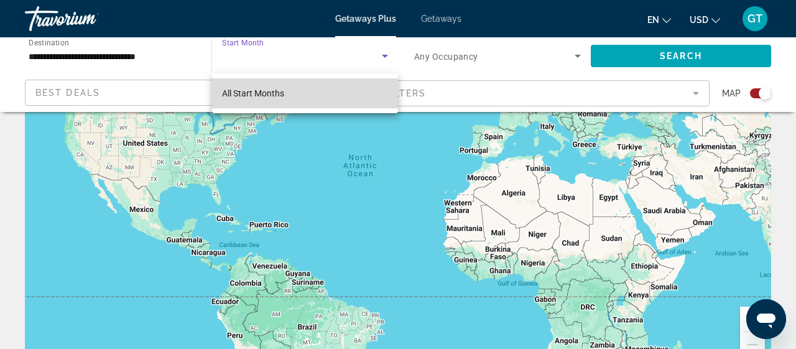
click at [243, 94] on span "All Start Months" at bounding box center [253, 93] width 62 height 10
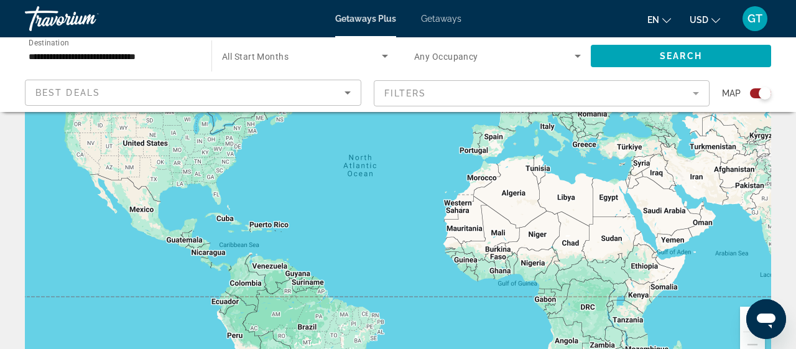
click at [238, 56] on span "All Start Months" at bounding box center [255, 57] width 67 height 10
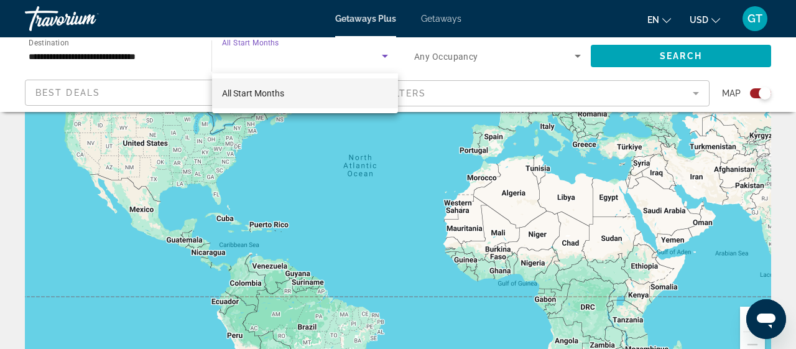
click at [264, 92] on span "All Start Months" at bounding box center [253, 93] width 62 height 10
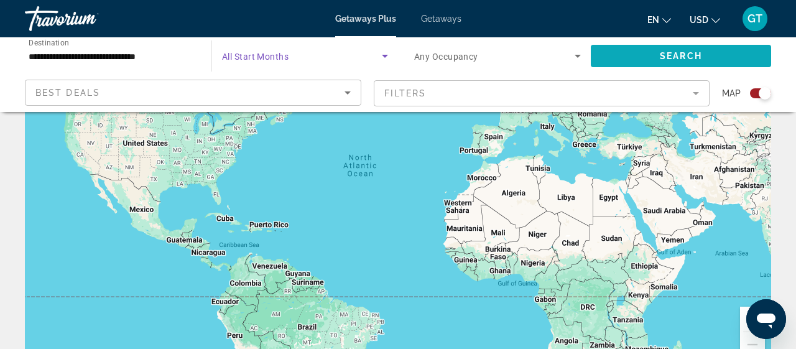
click at [648, 56] on span "Search widget" at bounding box center [681, 56] width 180 height 30
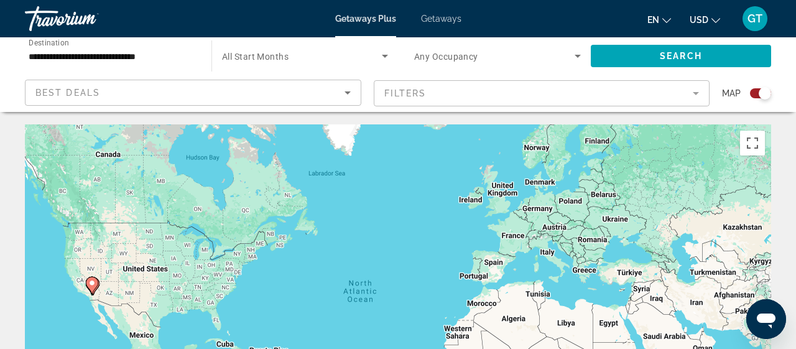
click at [436, 19] on span "Getaways" at bounding box center [441, 19] width 40 height 10
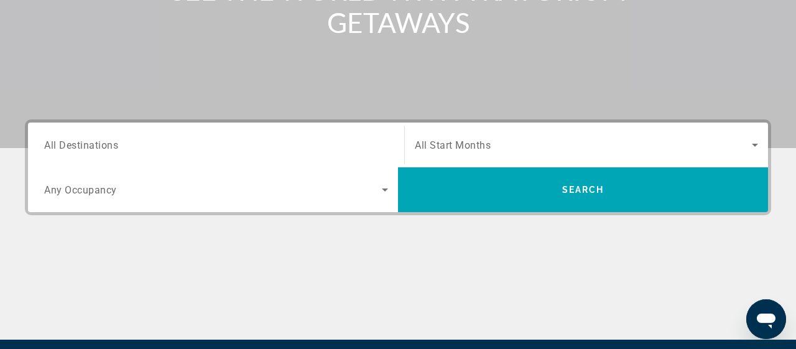
scroll to position [302, 0]
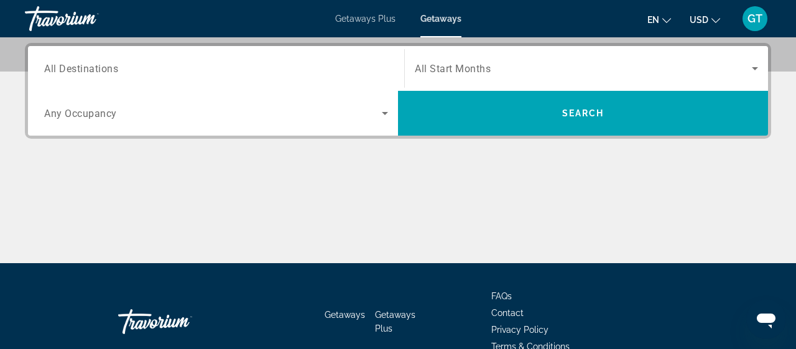
click at [67, 71] on span "All Destinations" at bounding box center [81, 68] width 74 height 12
click at [67, 71] on input "Destination All Destinations" at bounding box center [216, 69] width 344 height 15
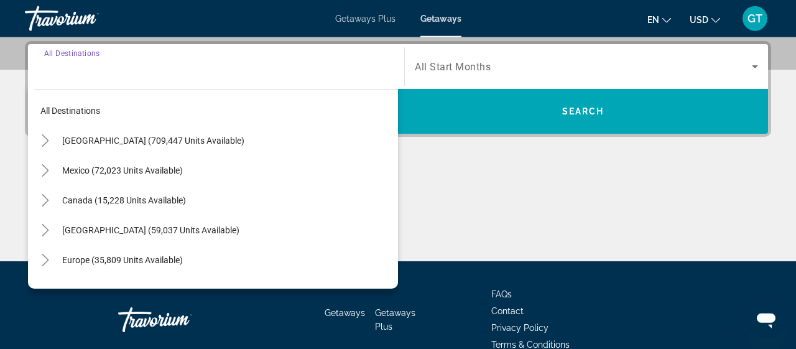
scroll to position [304, 0]
click at [43, 132] on mat-icon "Toggle United States (709,447 units available)" at bounding box center [45, 141] width 22 height 22
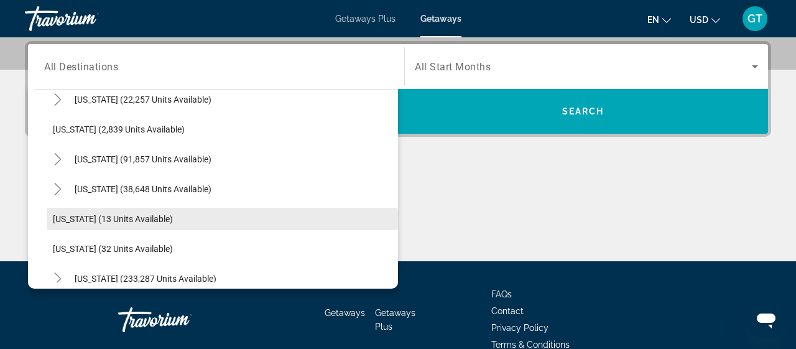
scroll to position [96, 0]
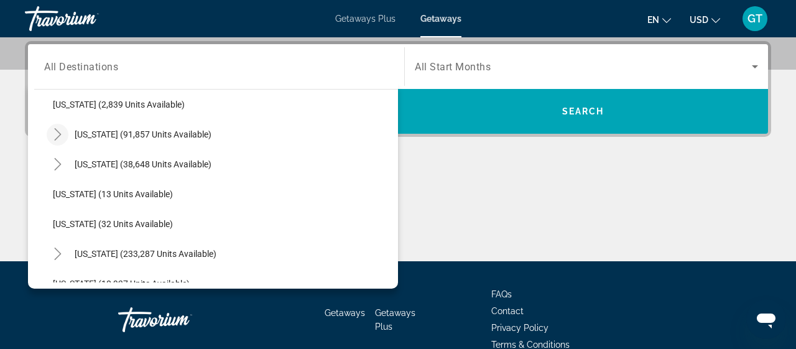
click at [57, 128] on icon "Toggle California (91,857 units available)" at bounding box center [58, 134] width 12 height 12
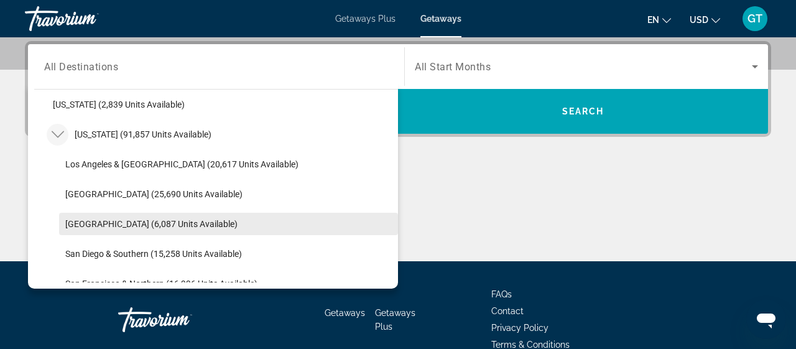
click at [94, 226] on span "[GEOGRAPHIC_DATA] (6,087 units available)" at bounding box center [151, 224] width 172 height 10
type input "**********"
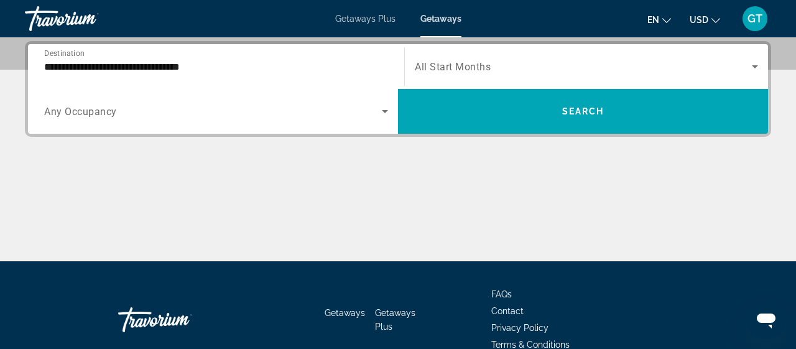
click at [481, 68] on span "All Start Months" at bounding box center [453, 67] width 76 height 12
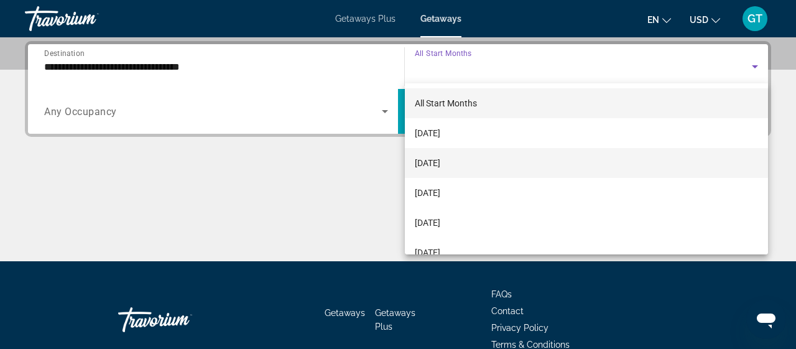
click at [428, 159] on span "[DATE]" at bounding box center [427, 162] width 25 height 15
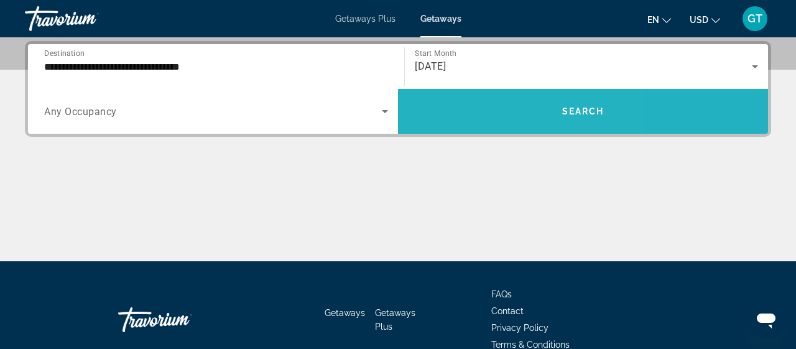
click at [470, 108] on span "Search widget" at bounding box center [583, 111] width 370 height 30
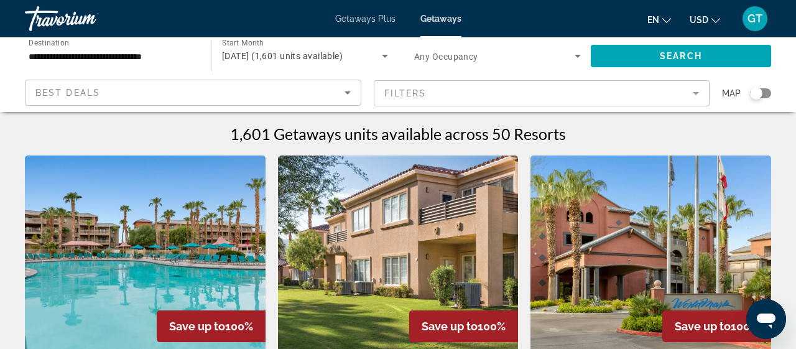
click at [682, 98] on mat-form-field "Filters" at bounding box center [542, 93] width 336 height 26
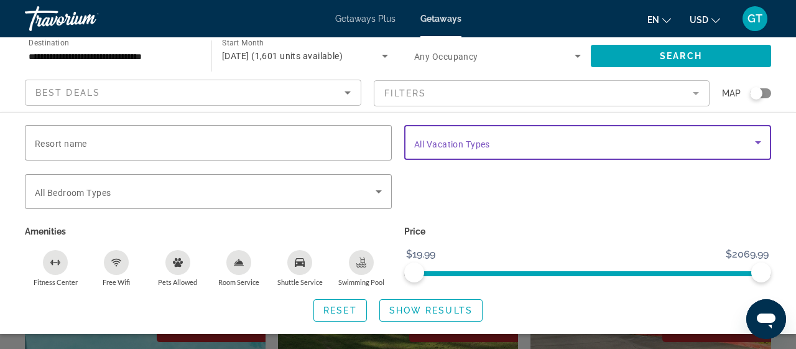
click at [758, 144] on icon "Search widget" at bounding box center [758, 142] width 15 height 15
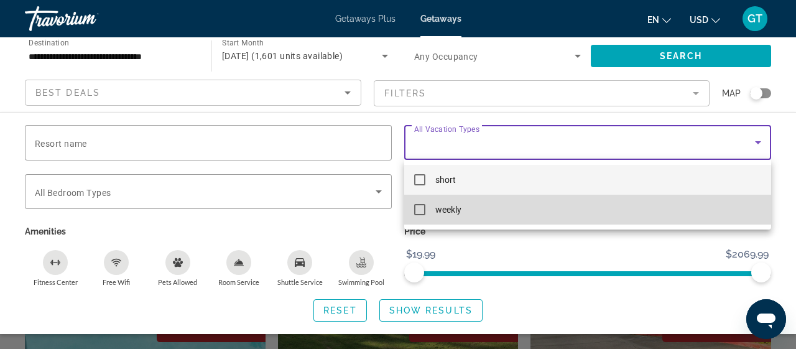
click at [417, 211] on mat-pseudo-checkbox at bounding box center [419, 209] width 11 height 11
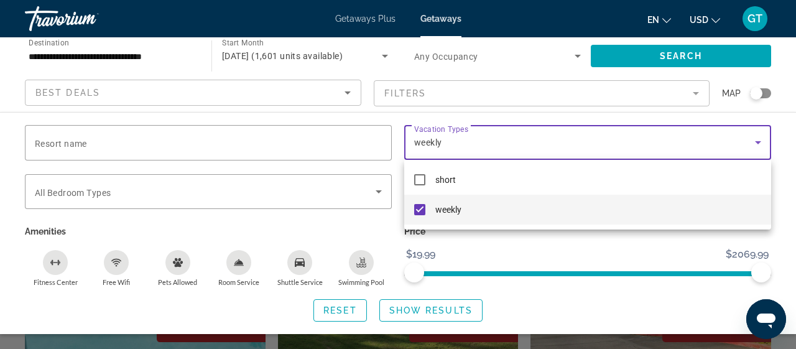
click at [430, 308] on div at bounding box center [398, 174] width 796 height 349
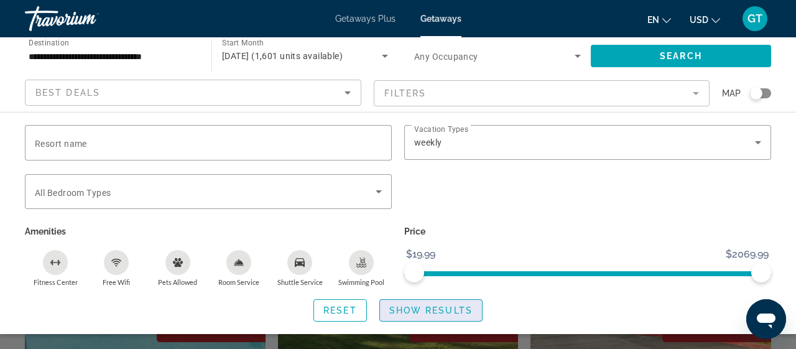
click at [435, 313] on span "Show Results" at bounding box center [430, 310] width 83 height 10
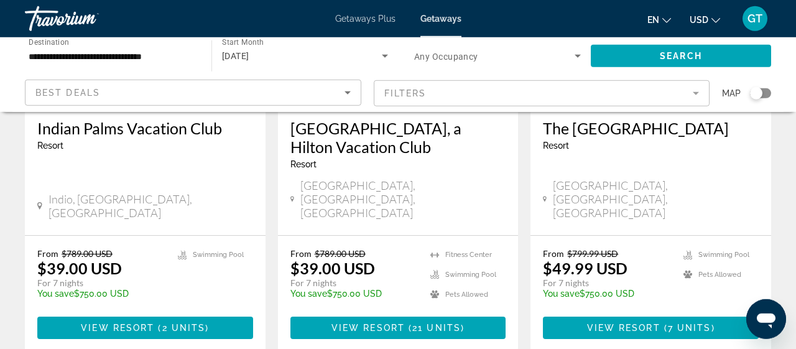
scroll to position [733, 0]
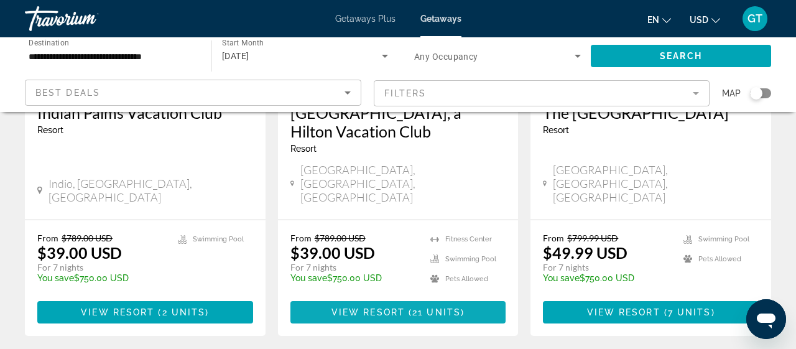
click at [358, 307] on span "View Resort" at bounding box center [367, 312] width 73 height 10
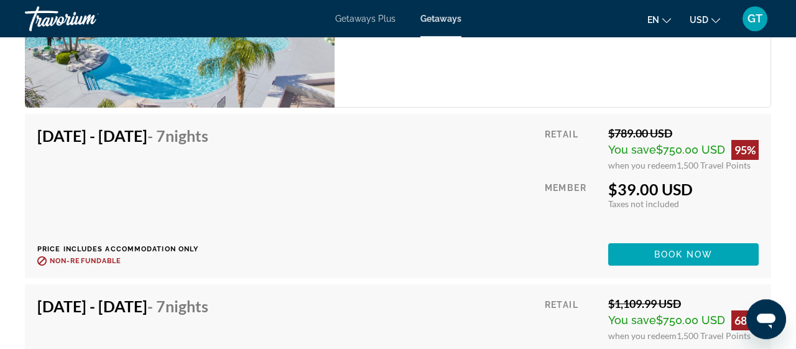
scroll to position [2414, 0]
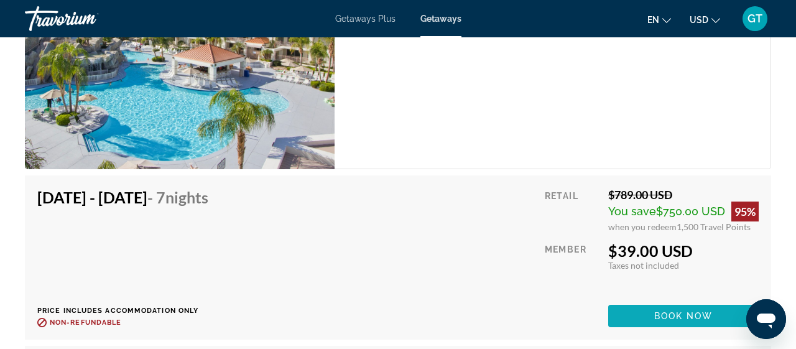
click at [681, 312] on span "Book now" at bounding box center [683, 316] width 59 height 10
